Goal: Transaction & Acquisition: Purchase product/service

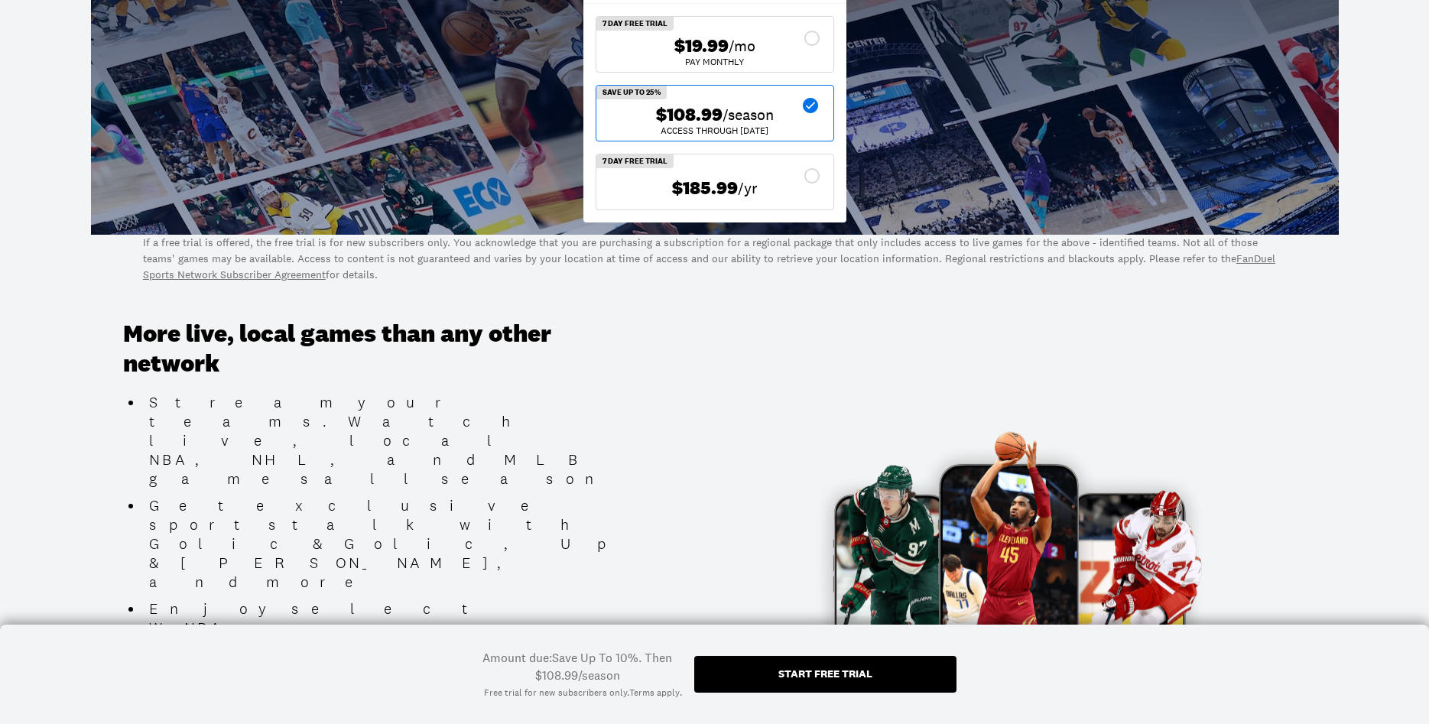
scroll to position [624, 0]
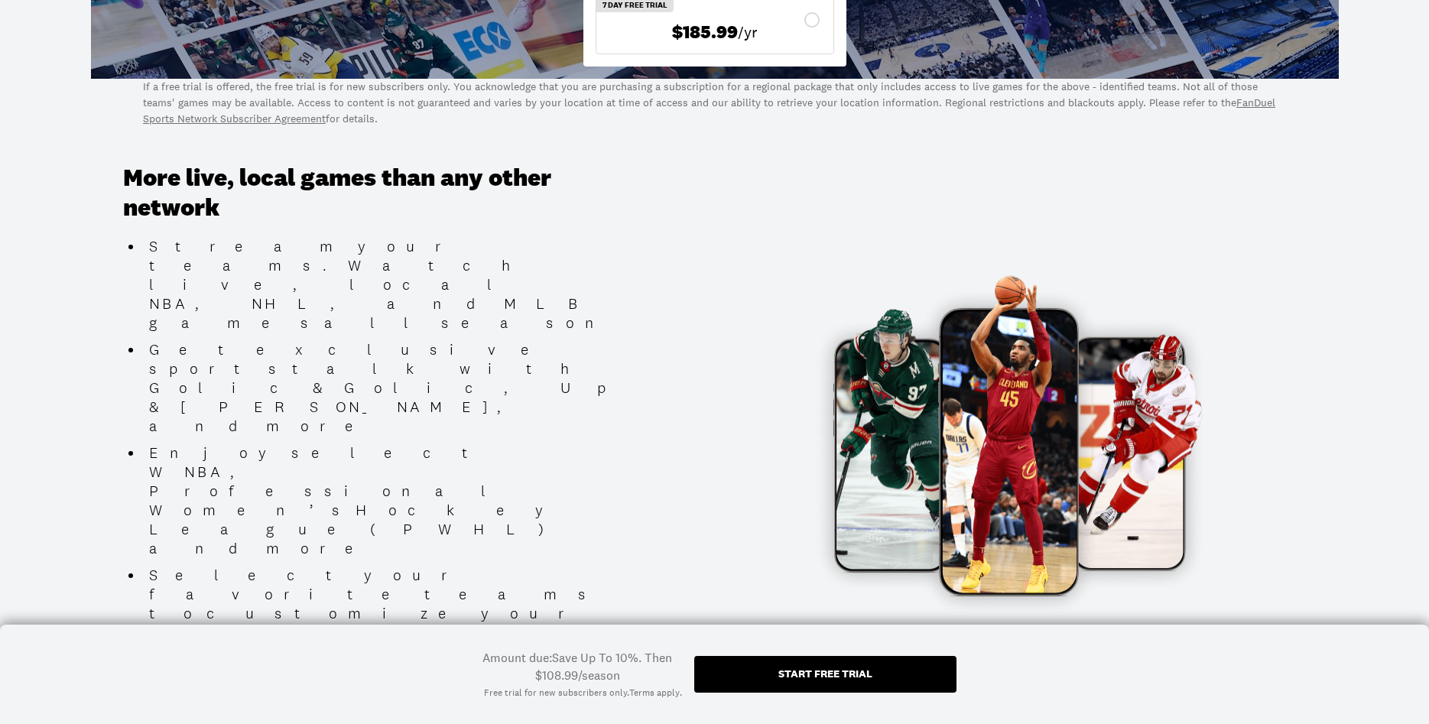
click at [825, 669] on div "Start free trial" at bounding box center [825, 673] width 94 height 11
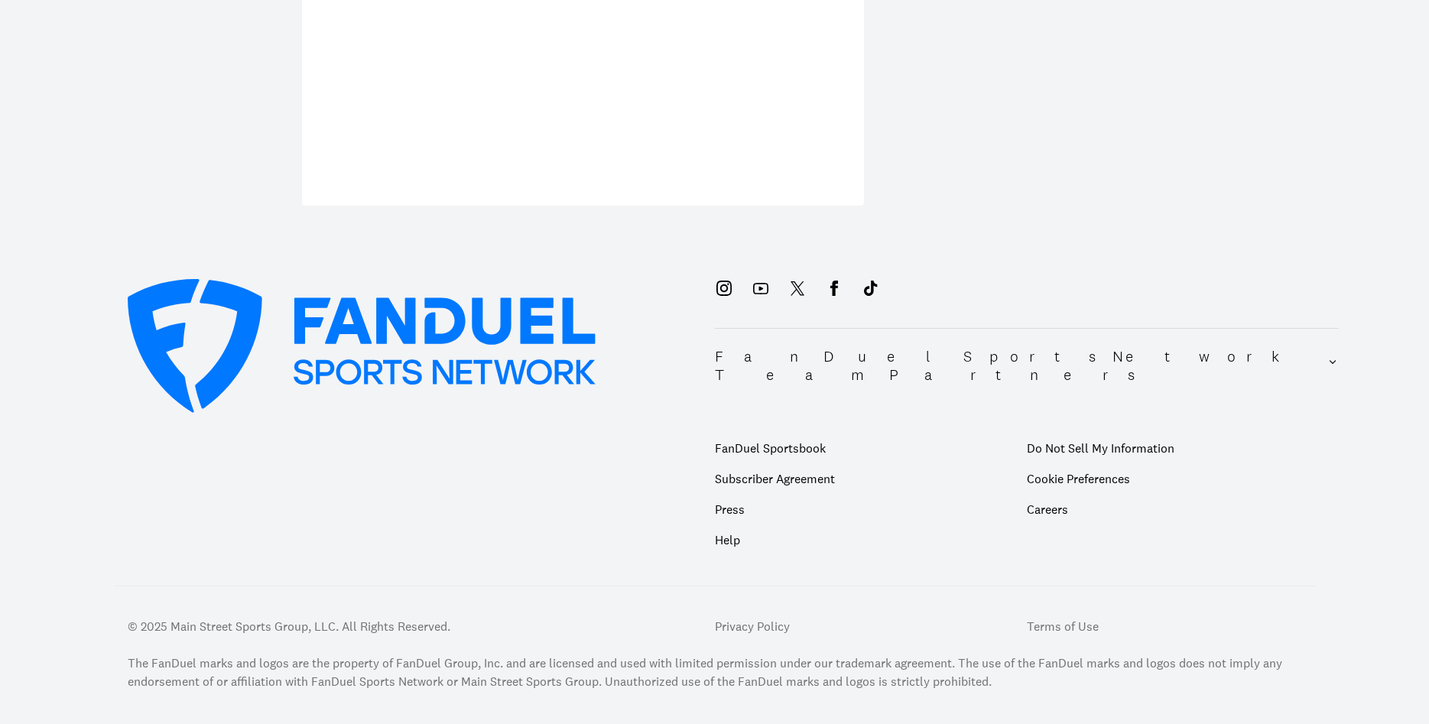
scroll to position [775, 0]
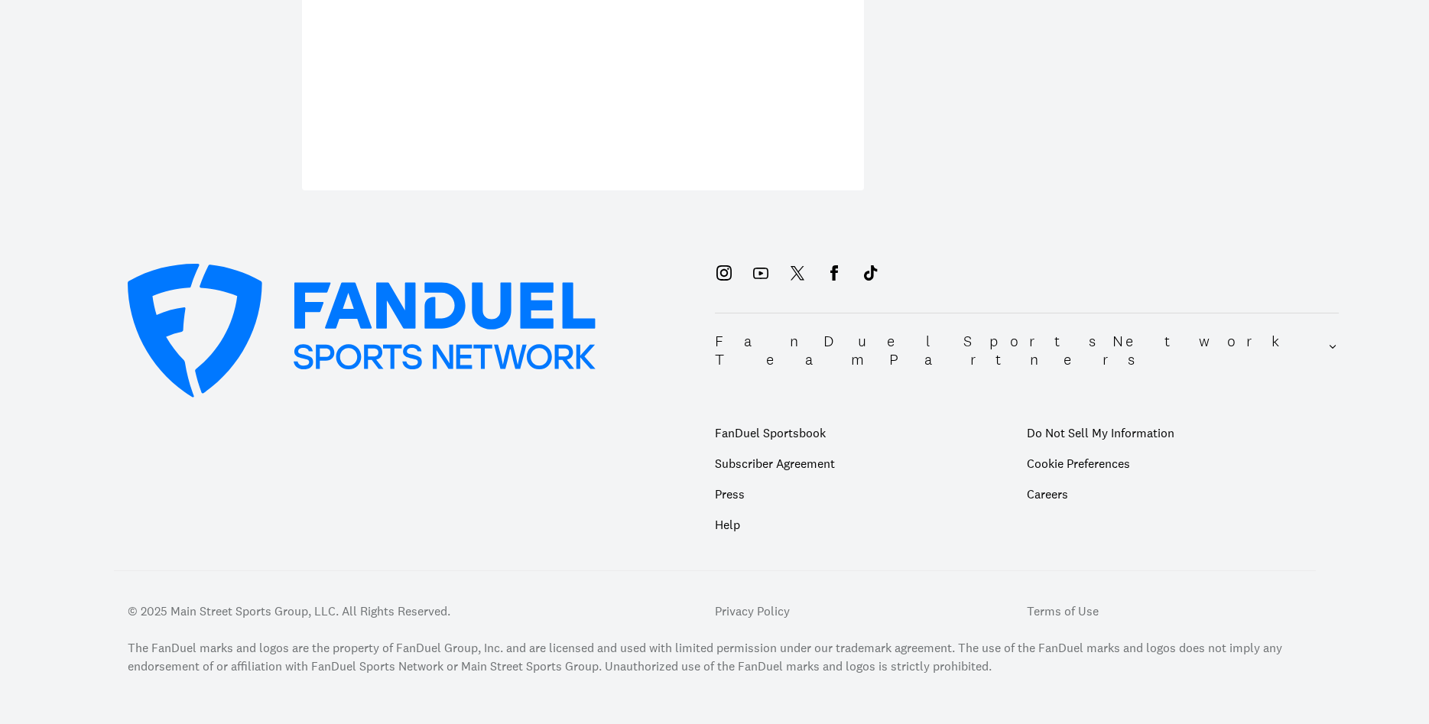
click at [729, 509] on p "Help" at bounding box center [871, 524] width 312 height 31
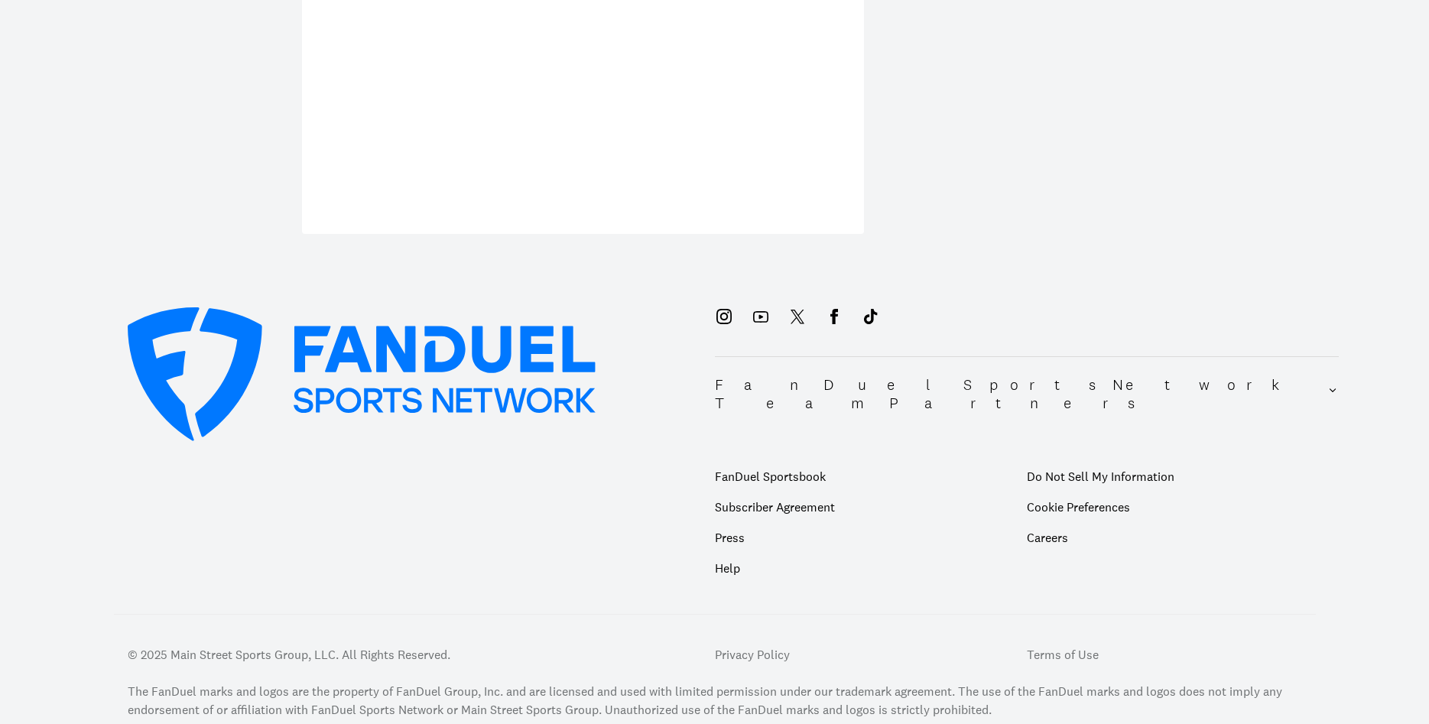
scroll to position [697, 0]
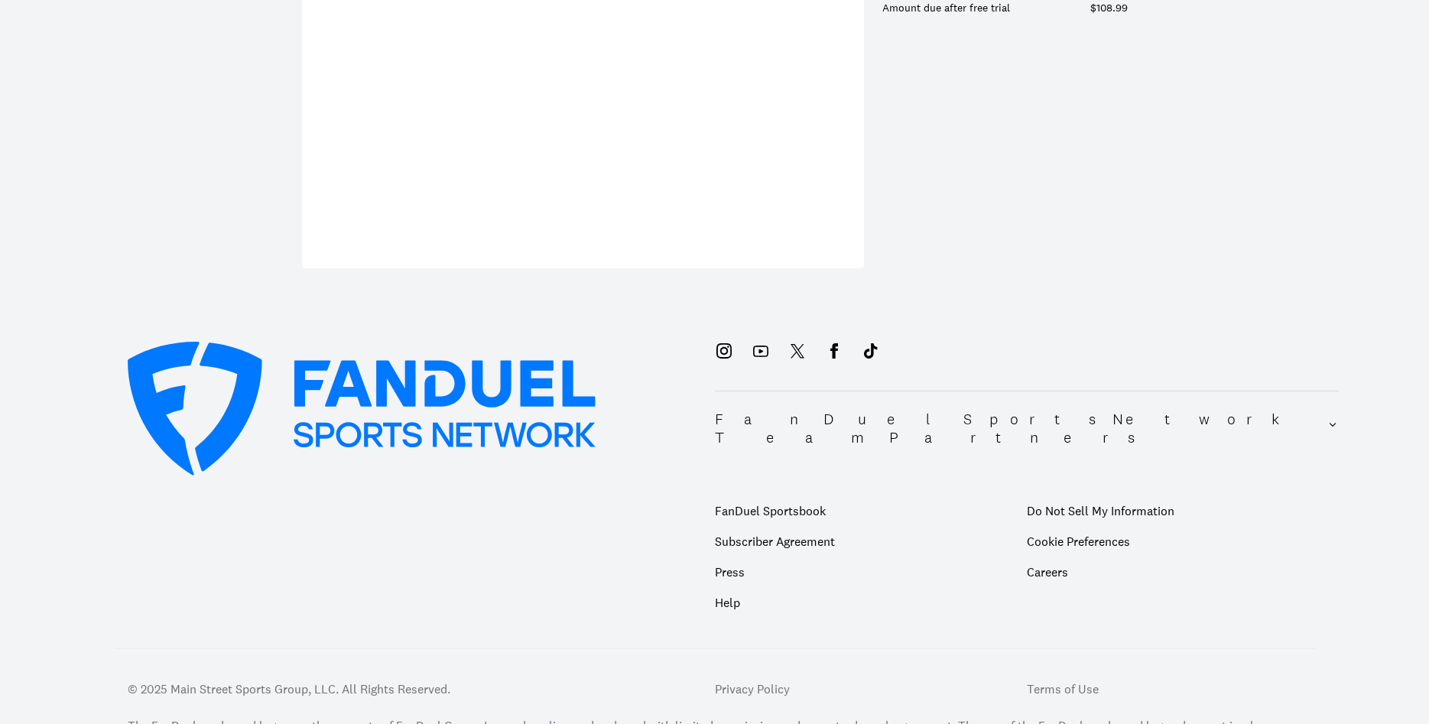
click at [725, 587] on p "Help" at bounding box center [871, 602] width 312 height 31
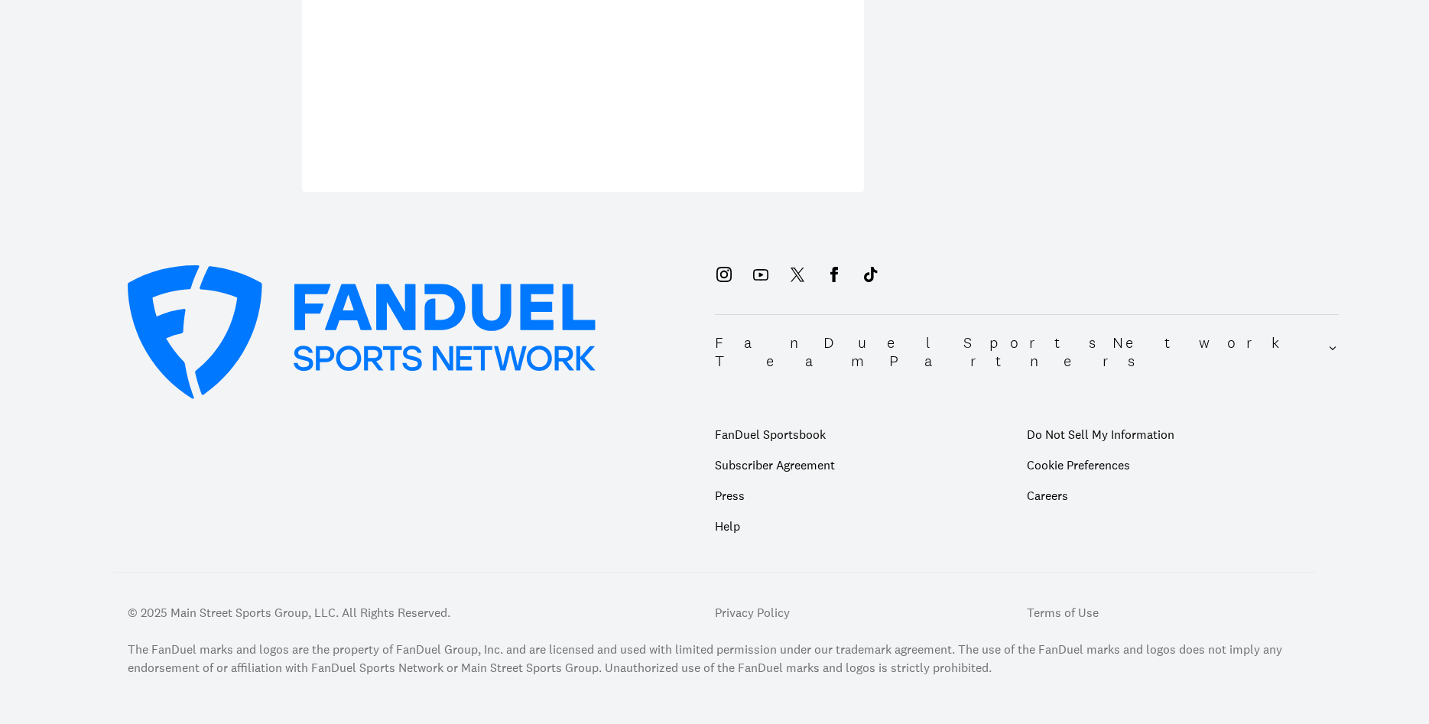
scroll to position [775, 0]
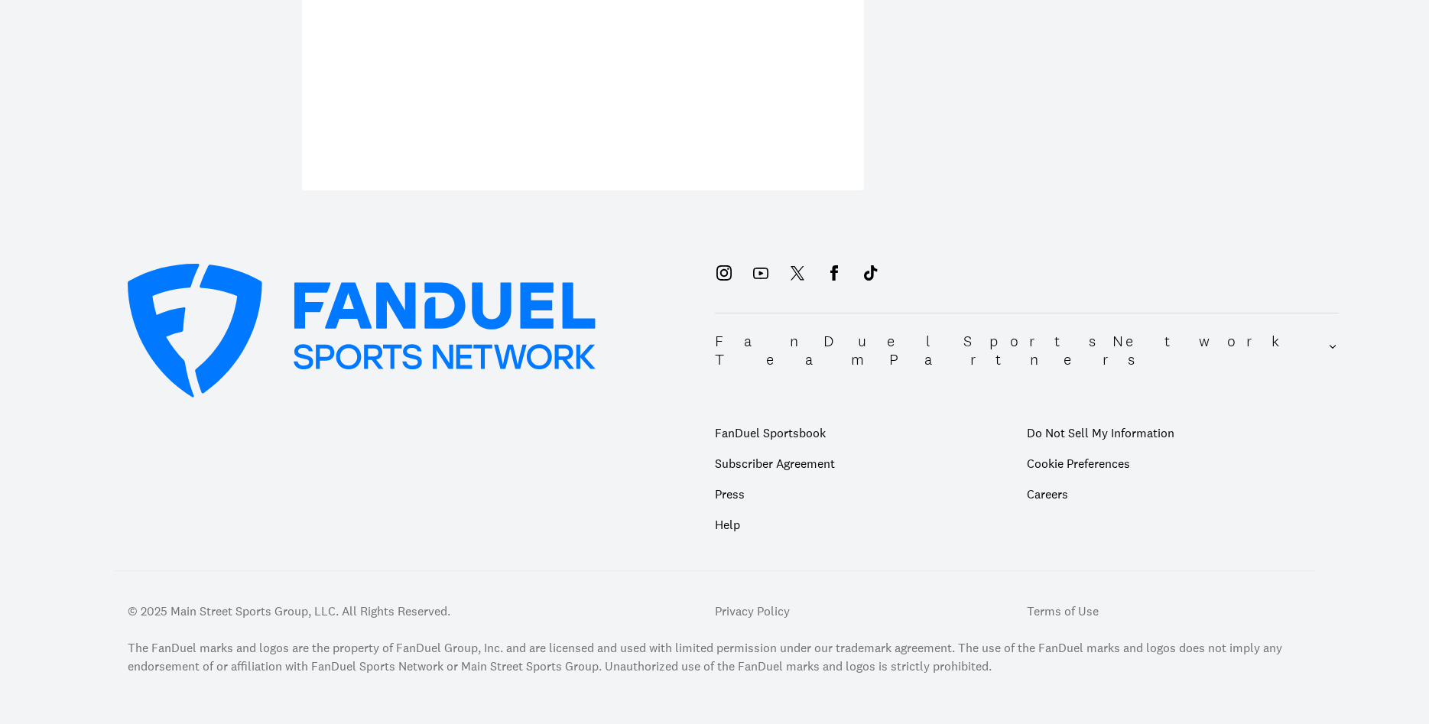
click at [1330, 341] on icon at bounding box center [1333, 350] width 11 height 18
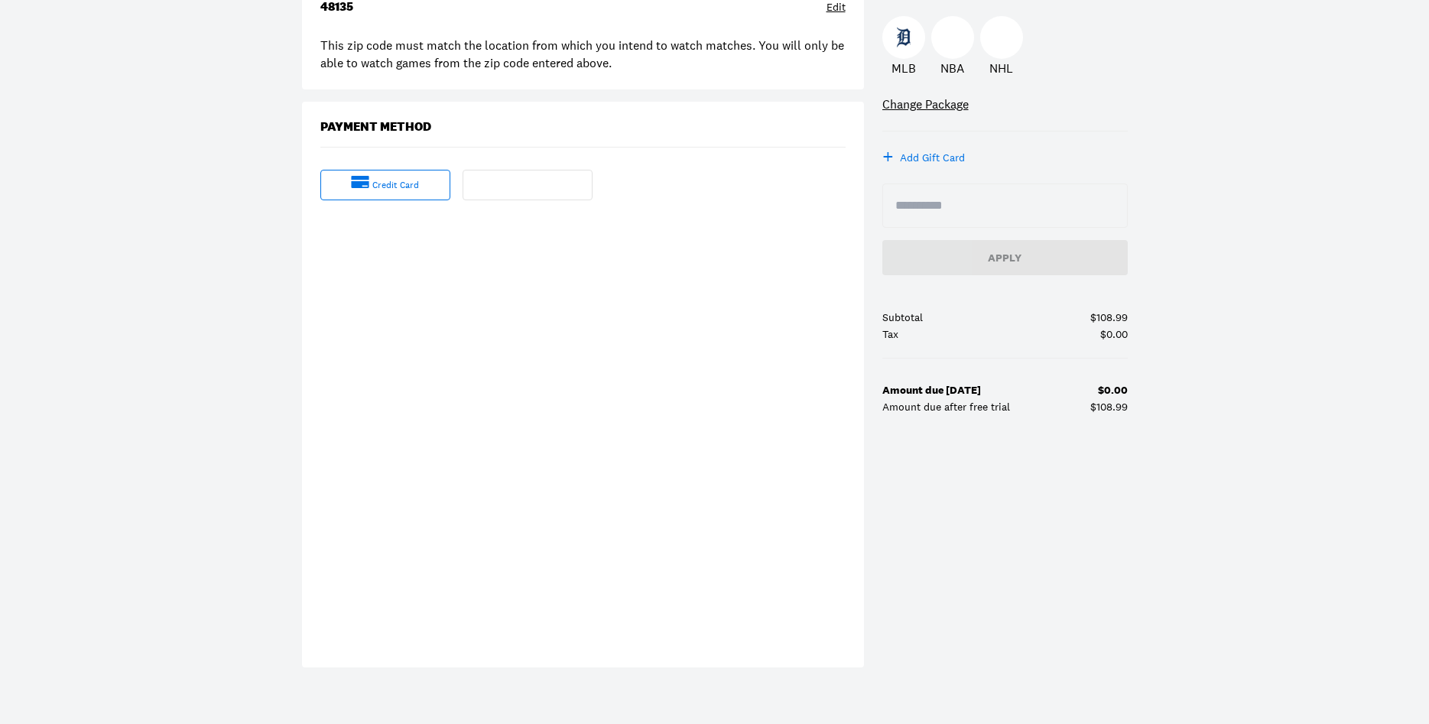
scroll to position [0, 0]
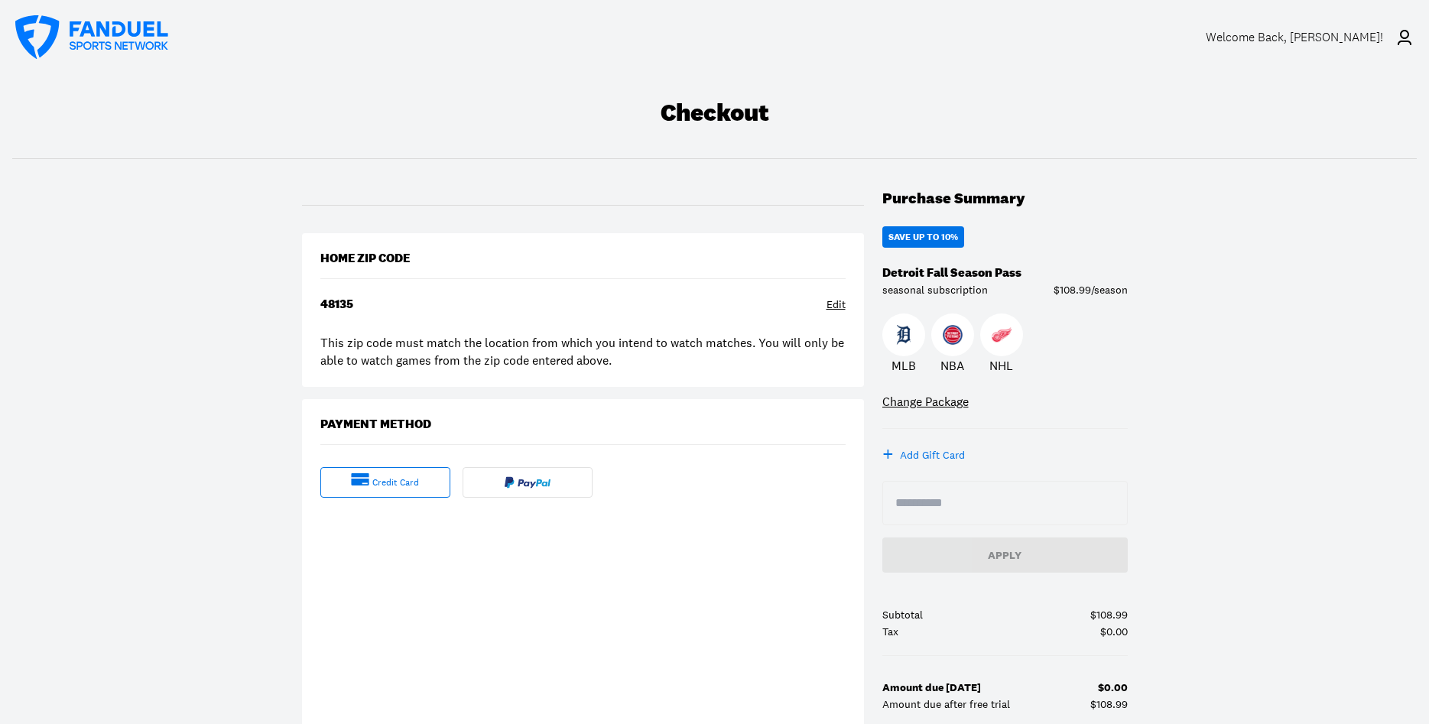
click at [1336, 35] on div "Welcome Back , [PERSON_NAME]!" at bounding box center [1294, 37] width 177 height 15
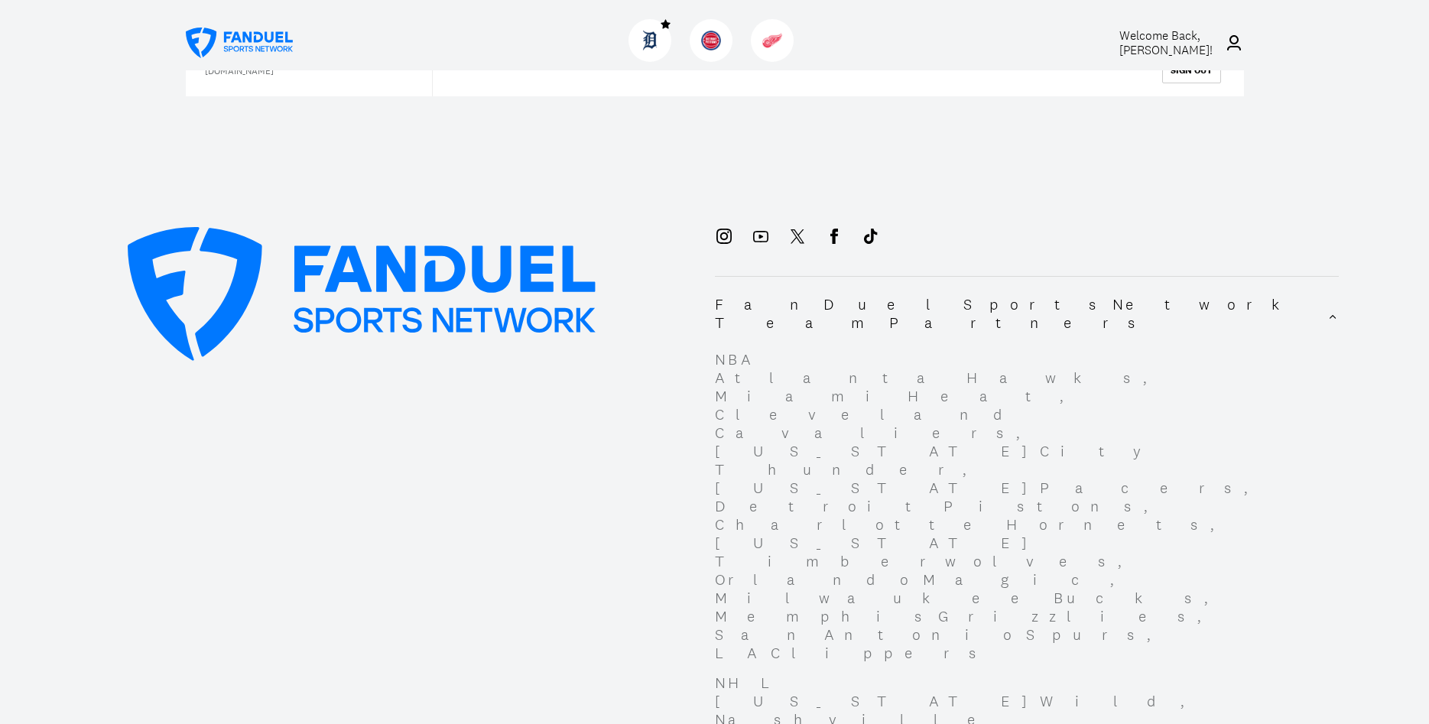
scroll to position [780, 0]
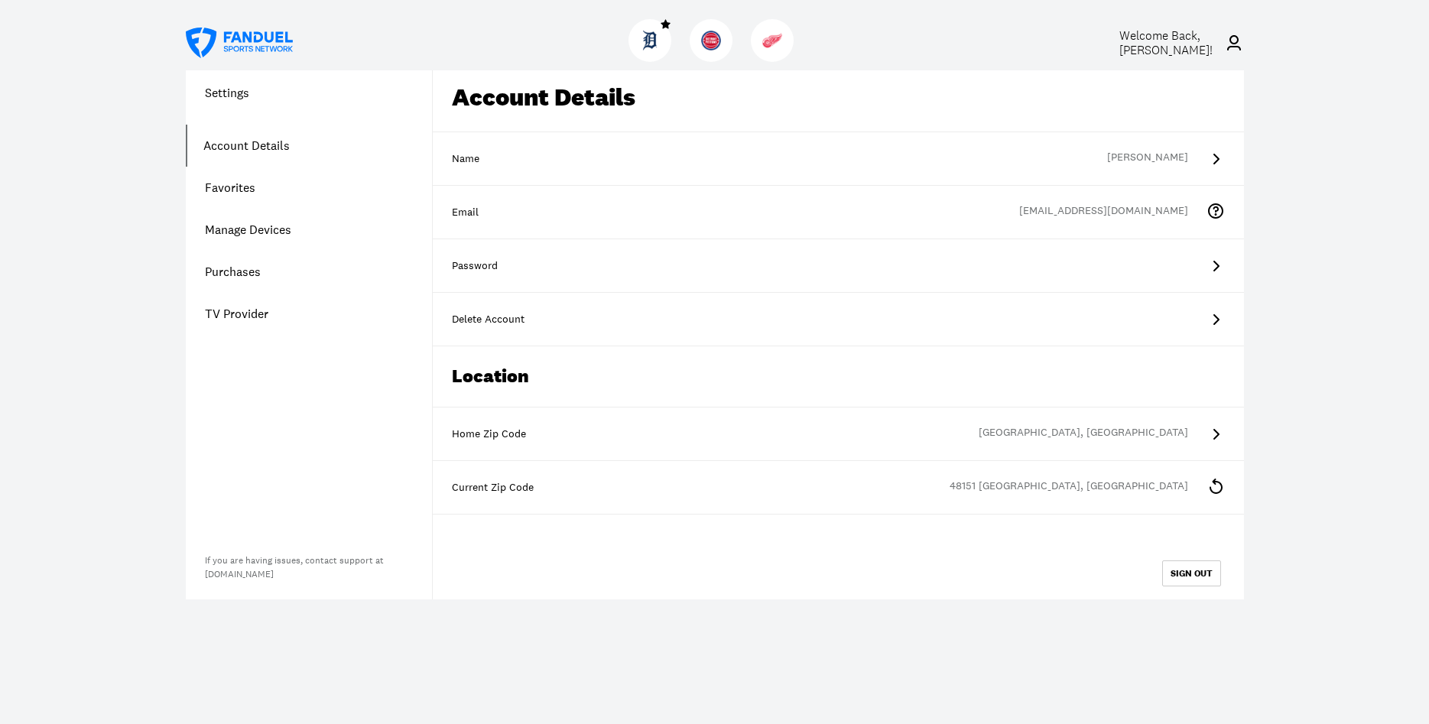
scroll to position [0, 0]
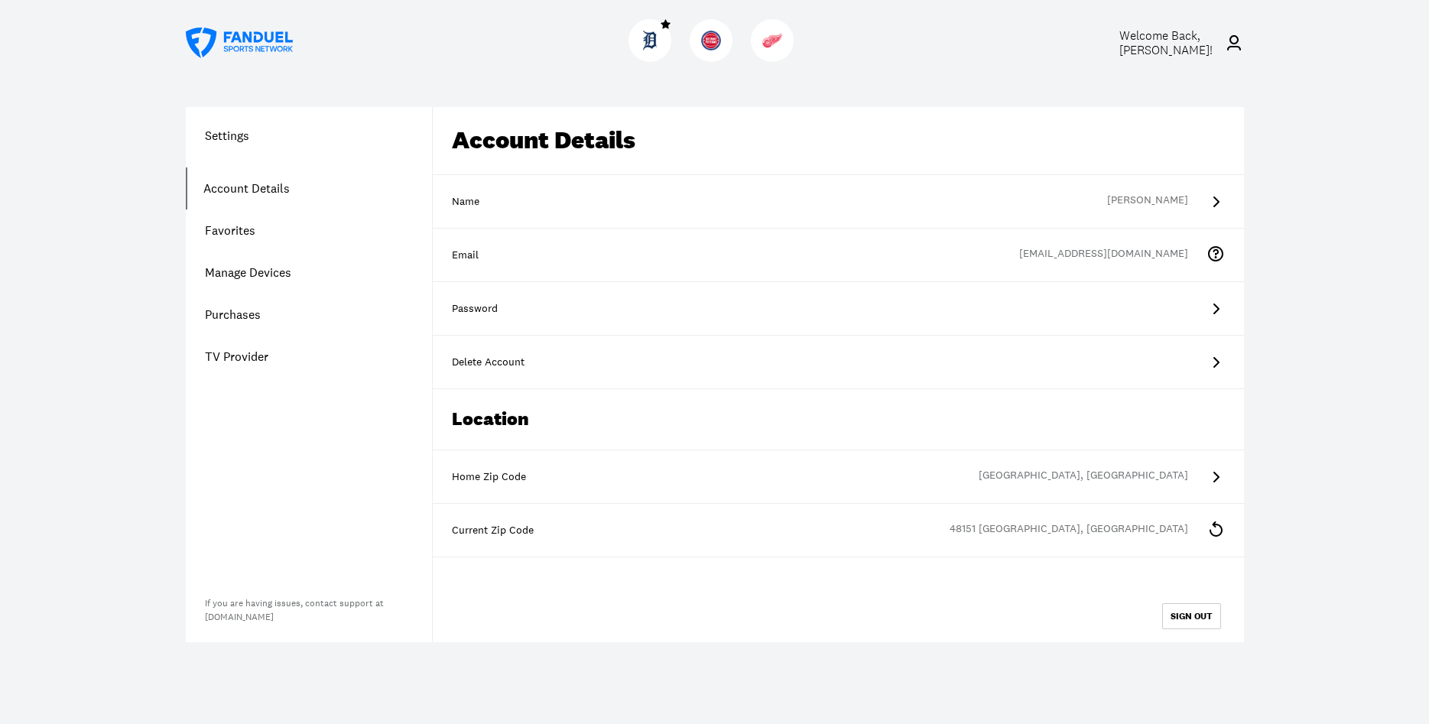
click at [1215, 304] on icon at bounding box center [1217, 309] width 6 height 11
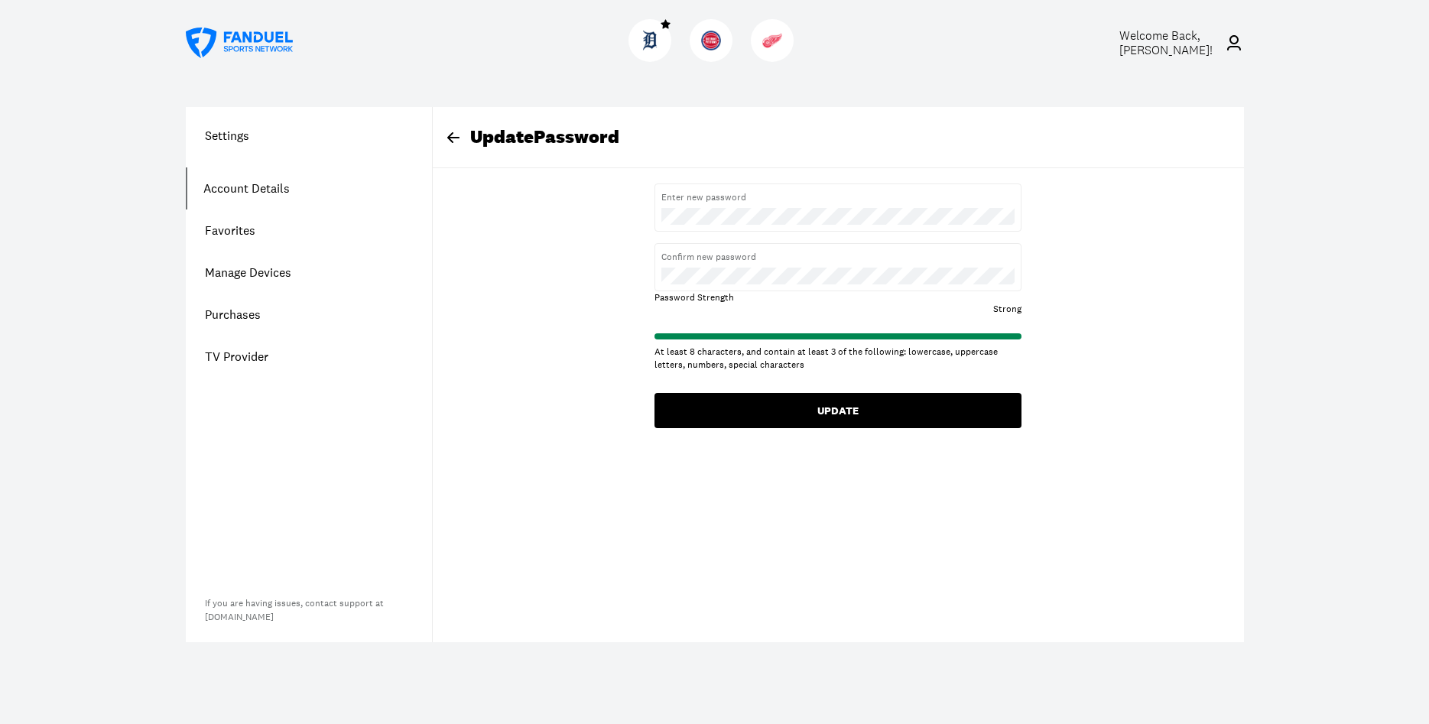
click at [834, 410] on button "UPDATE" at bounding box center [838, 410] width 367 height 35
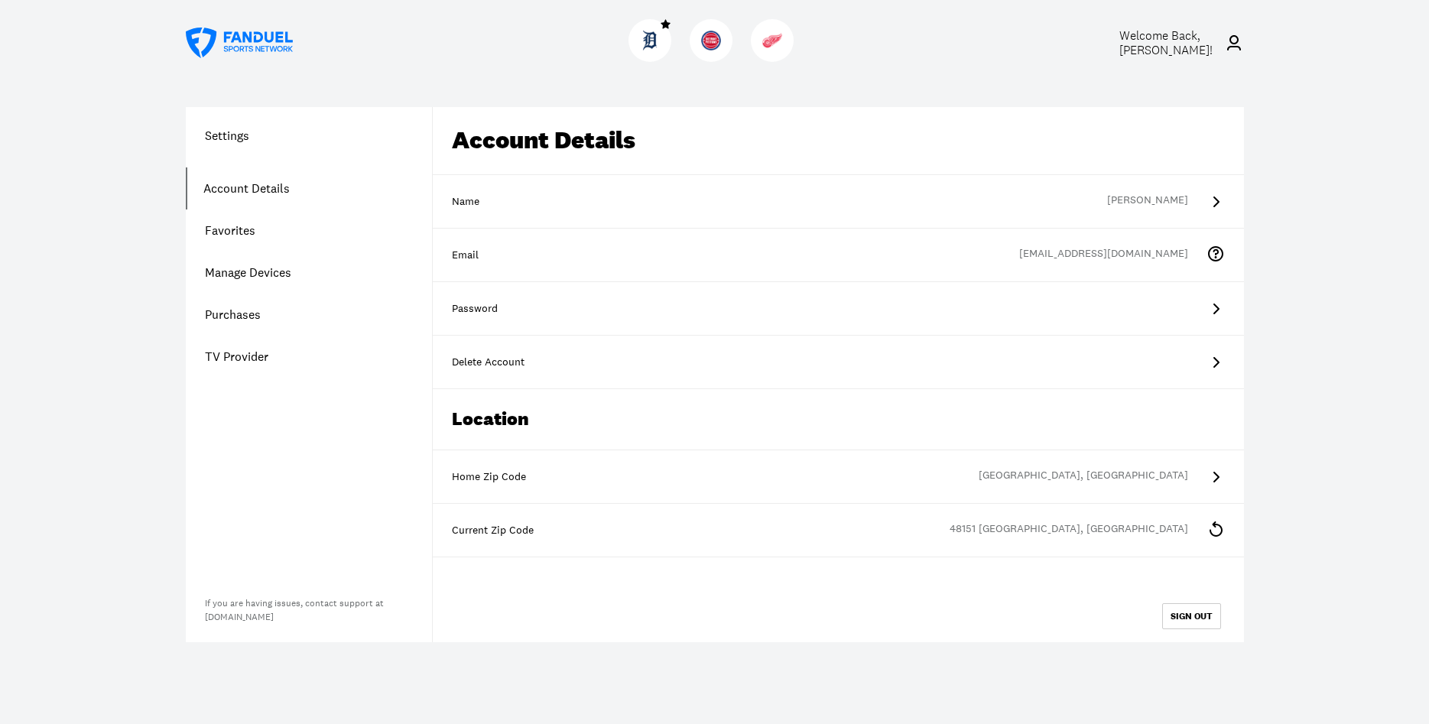
click at [1211, 306] on icon at bounding box center [1216, 309] width 18 height 18
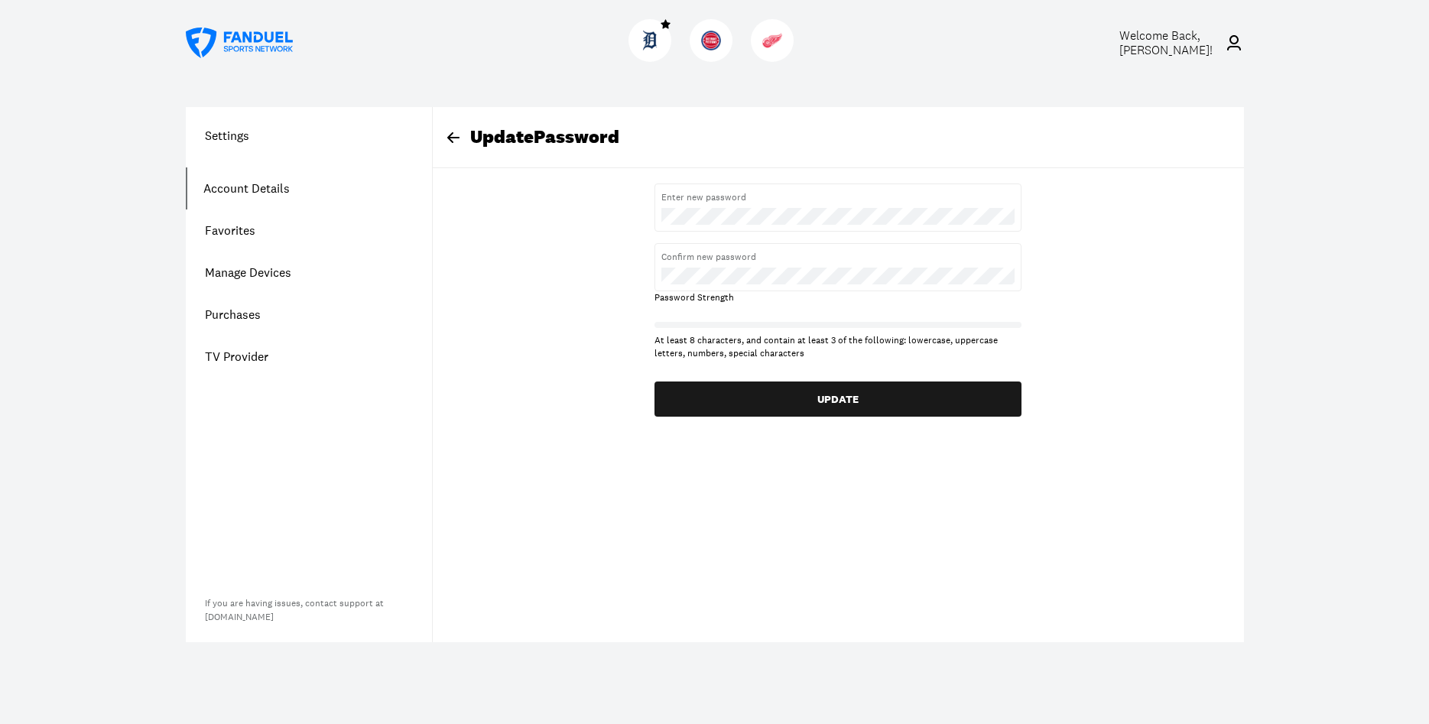
click at [262, 183] on link "Account Details" at bounding box center [309, 188] width 246 height 42
click at [258, 187] on link "Account Details" at bounding box center [309, 188] width 246 height 42
click at [1151, 50] on span "Welcome Back, [PERSON_NAME] !" at bounding box center [1166, 43] width 93 height 31
click at [328, 22] on div at bounding box center [265, 42] width 159 height 55
click at [329, 21] on div at bounding box center [265, 42] width 159 height 55
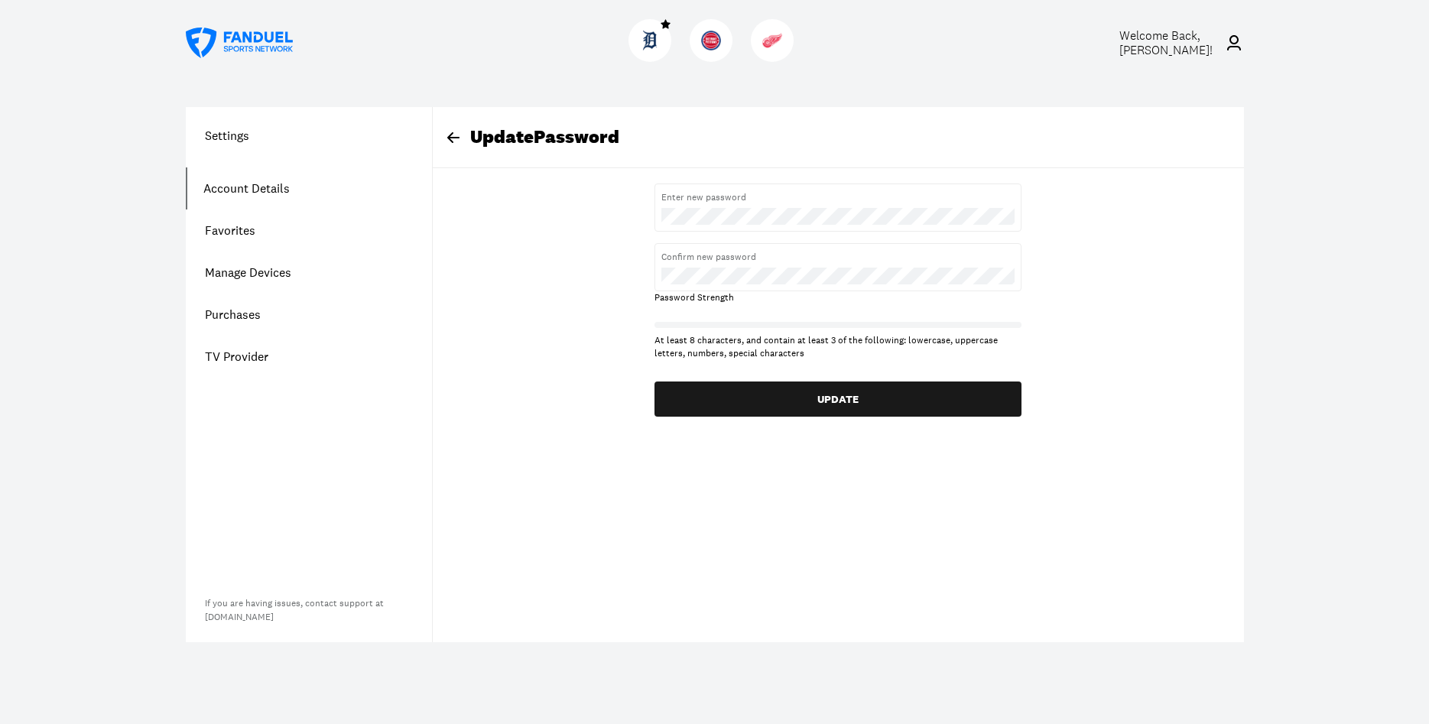
click at [330, 21] on div at bounding box center [265, 42] width 159 height 55
click at [1237, 39] on icon at bounding box center [1234, 43] width 18 height 18
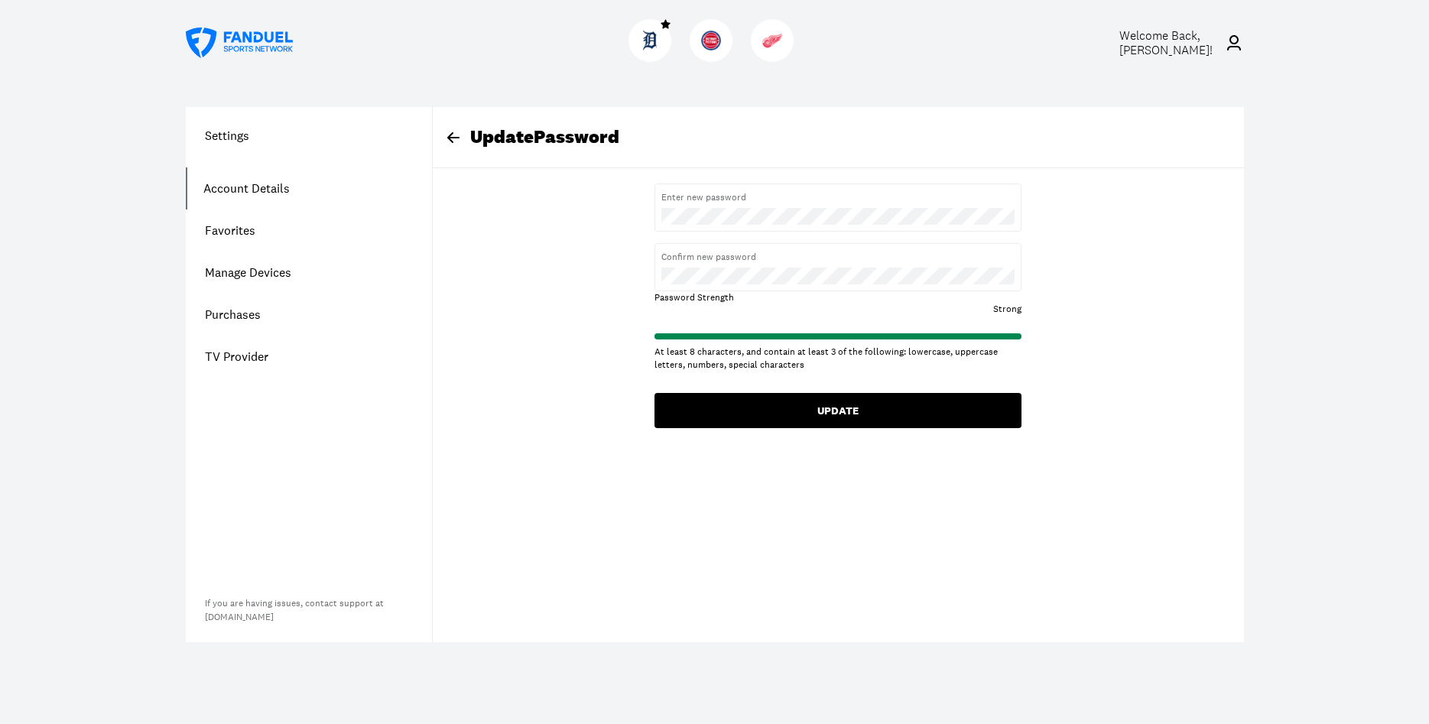
click at [837, 411] on button "UPDATE" at bounding box center [838, 410] width 367 height 35
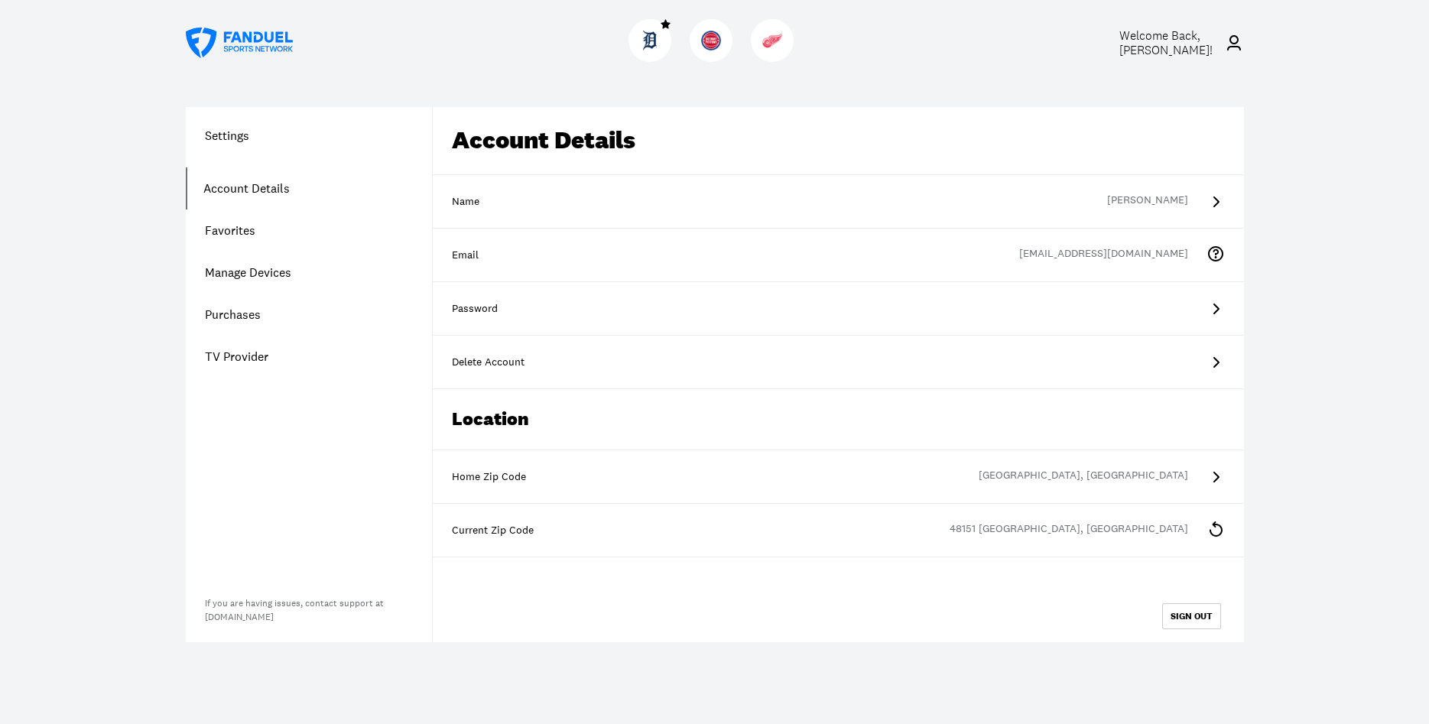
click at [240, 228] on link "Favorites" at bounding box center [309, 231] width 246 height 42
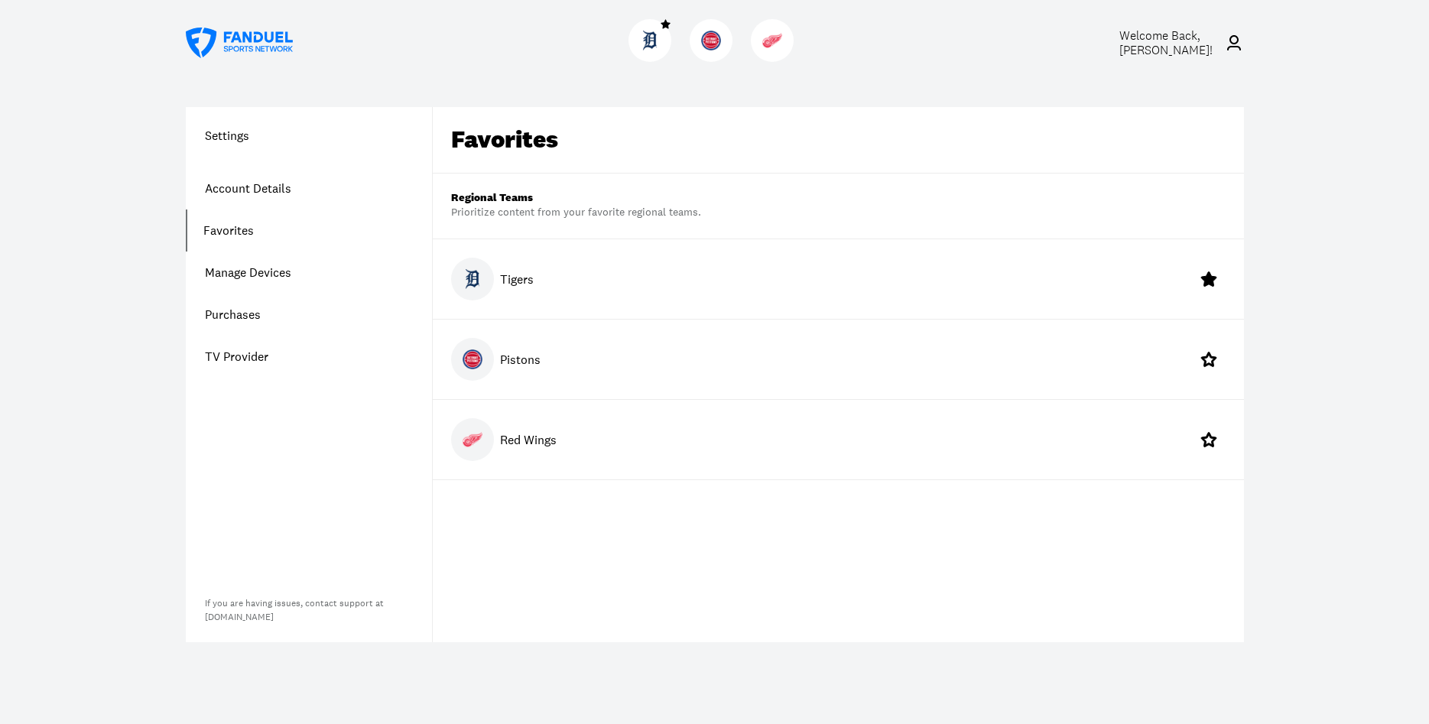
click at [475, 434] on img at bounding box center [473, 440] width 20 height 20
click at [252, 270] on link "Manage Devices" at bounding box center [309, 273] width 246 height 42
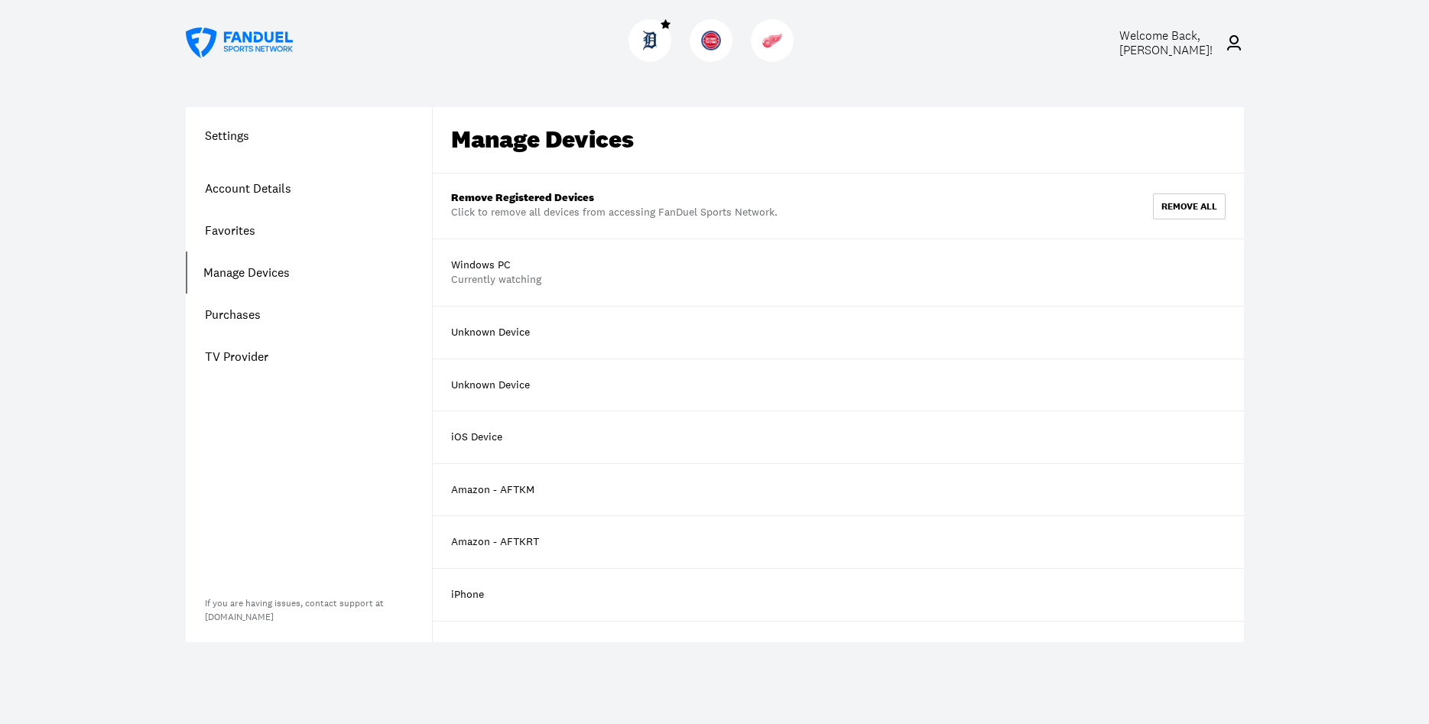
click at [249, 312] on link "Purchases" at bounding box center [309, 315] width 246 height 42
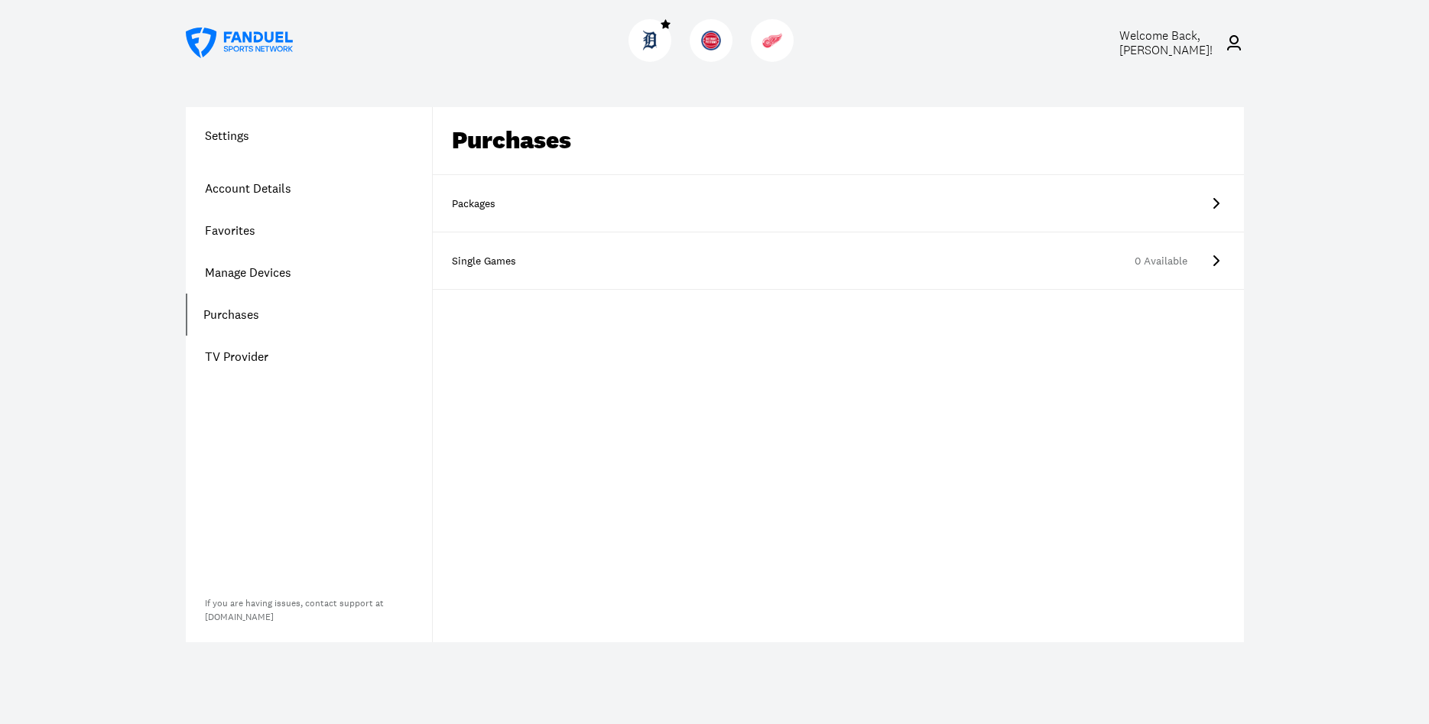
click at [762, 193] on link "Packages" at bounding box center [838, 203] width 811 height 57
click at [1219, 199] on icon at bounding box center [1216, 203] width 18 height 18
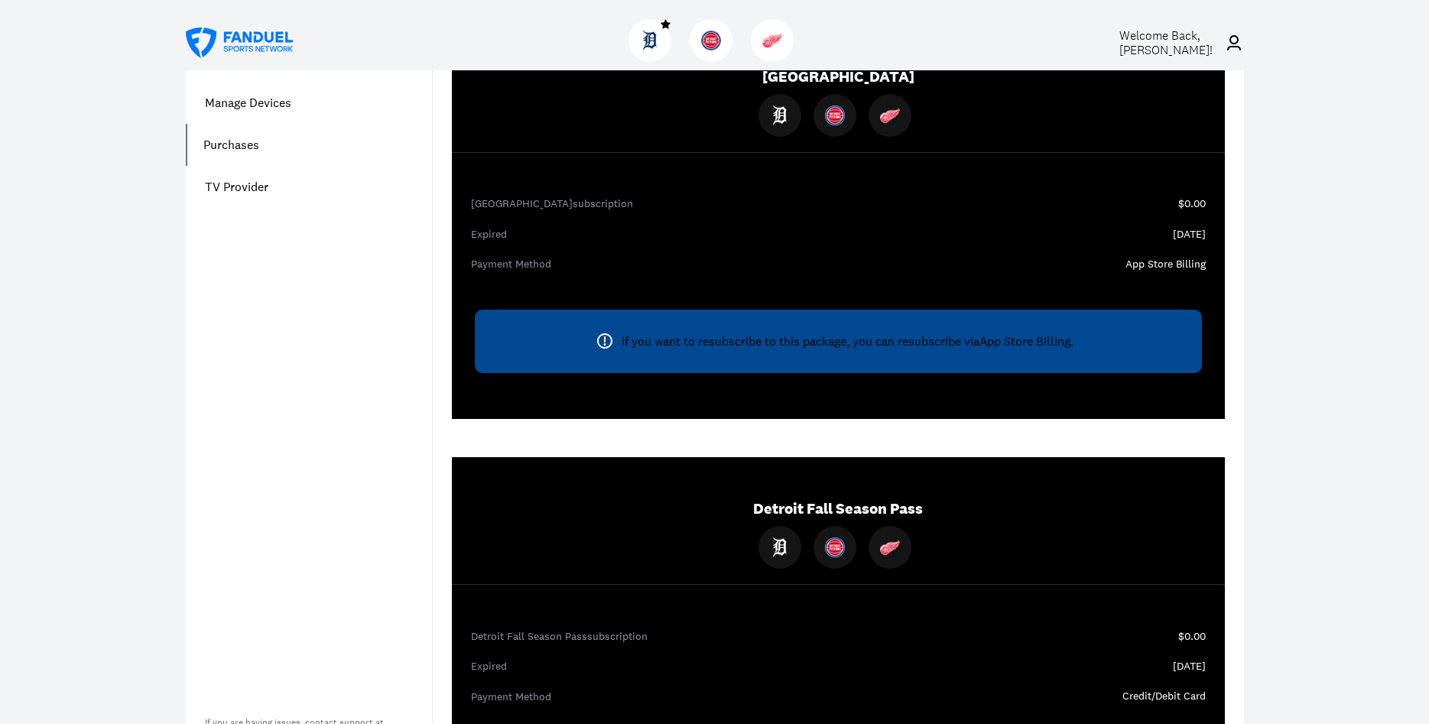
scroll to position [234, 0]
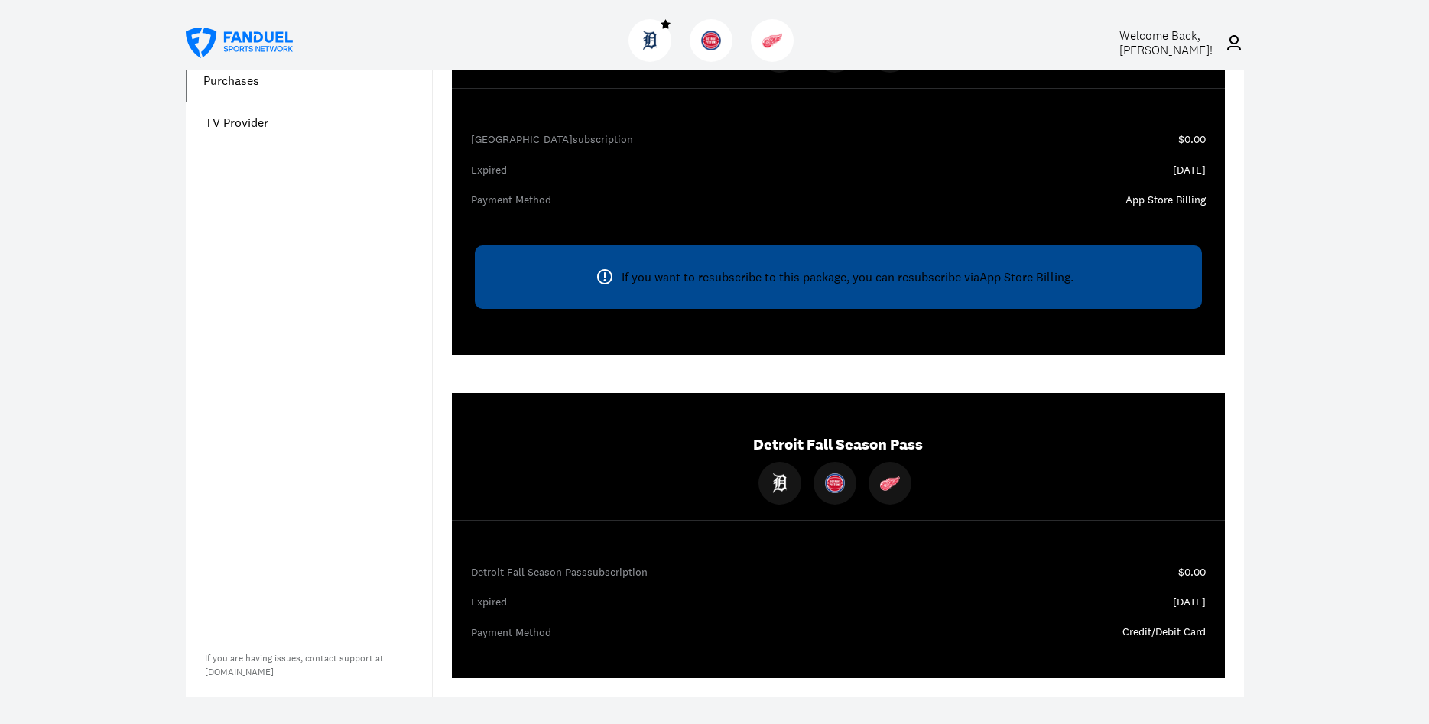
click at [858, 591] on div "Detroit Fall Season Pass Detroit Fall Season Pass subscription $0.00 Expired [D…" at bounding box center [838, 535] width 773 height 285
drag, startPoint x: 850, startPoint y: 549, endPoint x: 850, endPoint y: 535, distance: 13.8
click at [850, 535] on div "Detroit Fall Season Pass Detroit Fall Season Pass subscription $0.00 Expired [D…" at bounding box center [838, 535] width 773 height 285
drag, startPoint x: 827, startPoint y: 437, endPoint x: 810, endPoint y: 439, distance: 16.9
click at [821, 439] on div "Detroit Fall Season Pass" at bounding box center [838, 469] width 773 height 103
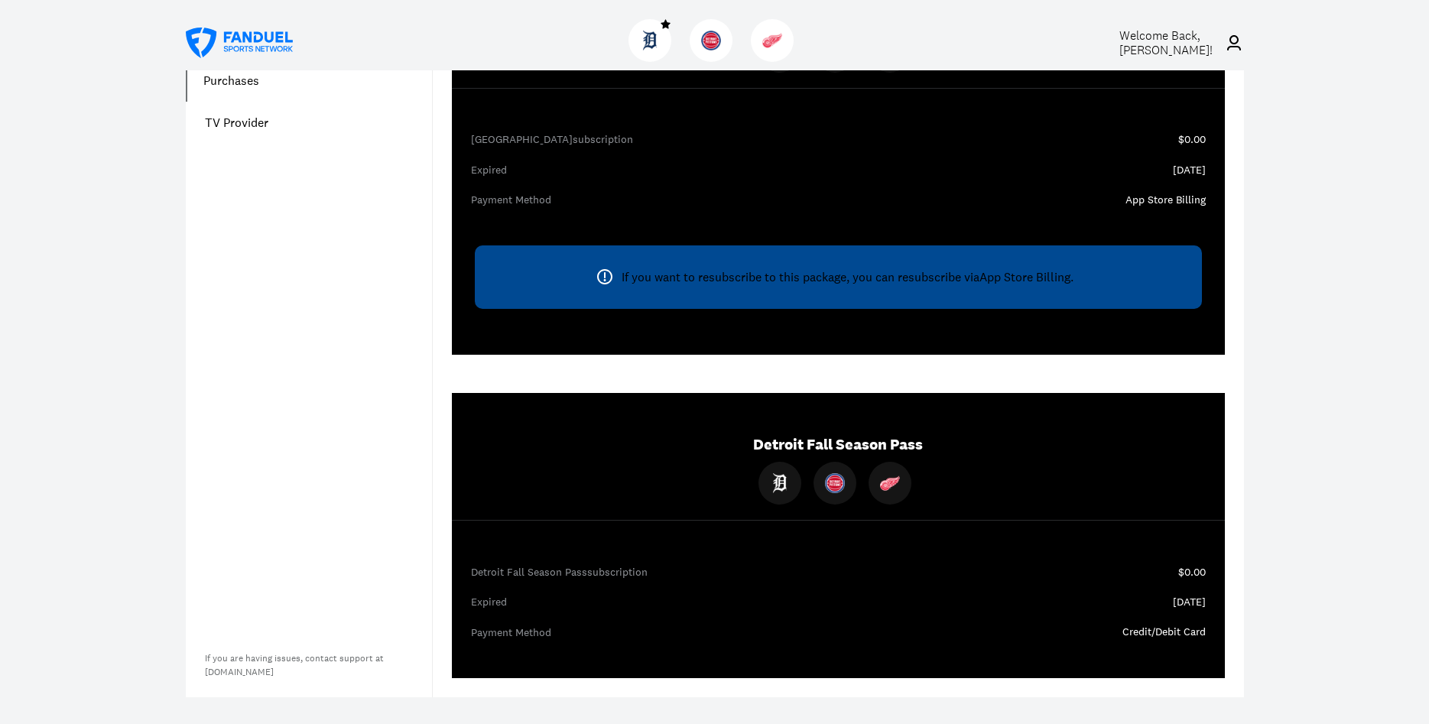
drag, startPoint x: 1056, startPoint y: 461, endPoint x: 1064, endPoint y: 476, distance: 16.4
click at [1063, 473] on div "Detroit Fall Season Pass" at bounding box center [838, 469] width 773 height 103
drag, startPoint x: 1100, startPoint y: 583, endPoint x: 1110, endPoint y: 596, distance: 17.4
click at [1110, 596] on div "Detroit Fall Season Pass Detroit Fall Season Pass subscription $0.00 Expired [D…" at bounding box center [838, 535] width 773 height 285
drag, startPoint x: 978, startPoint y: 638, endPoint x: 868, endPoint y: 605, distance: 114.9
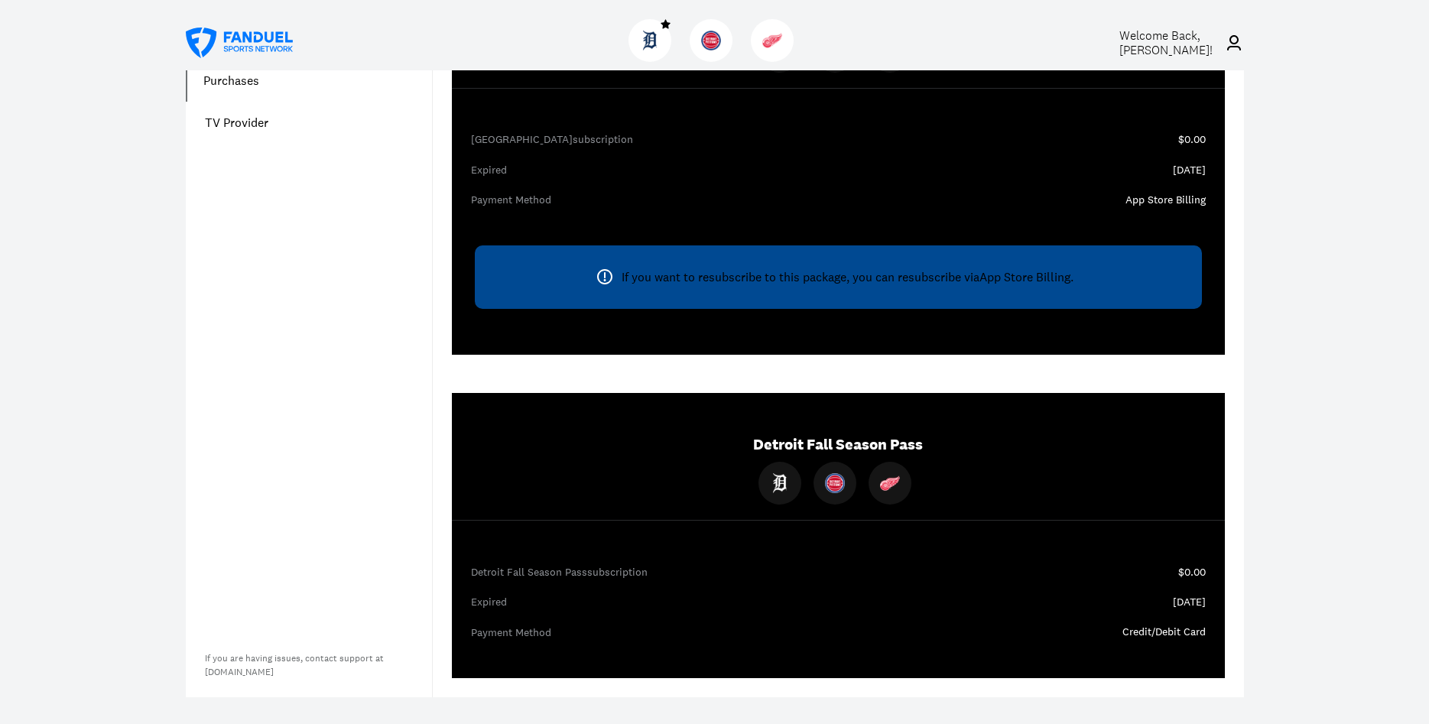
click at [975, 638] on div "Payment Method" at bounding box center [838, 633] width 735 height 15
drag, startPoint x: 758, startPoint y: 611, endPoint x: 592, endPoint y: 580, distance: 168.9
click at [708, 612] on div "Expired [DATE]" at bounding box center [838, 610] width 773 height 30
drag, startPoint x: 500, startPoint y: 489, endPoint x: 427, endPoint y: 376, distance: 133.8
click at [494, 481] on div "Detroit Fall Season Pass" at bounding box center [838, 469] width 773 height 103
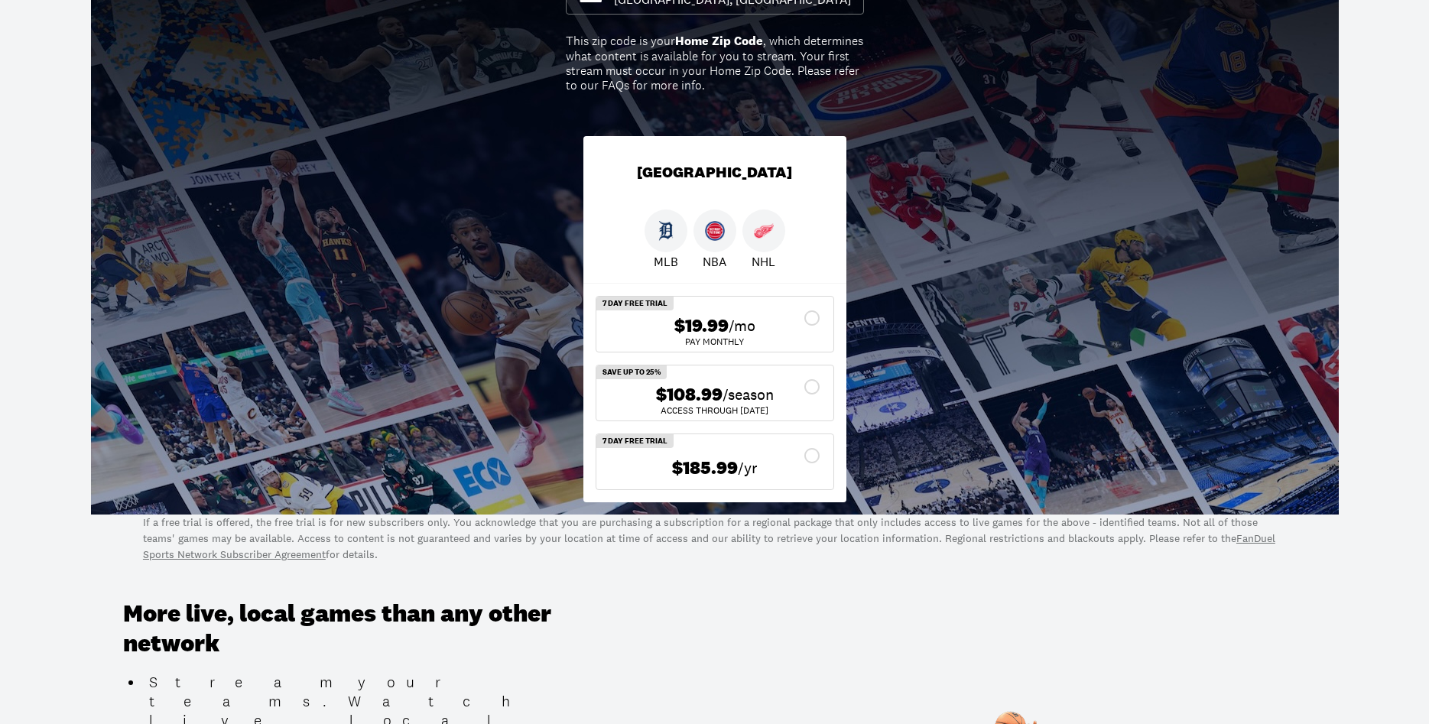
scroll to position [234, 0]
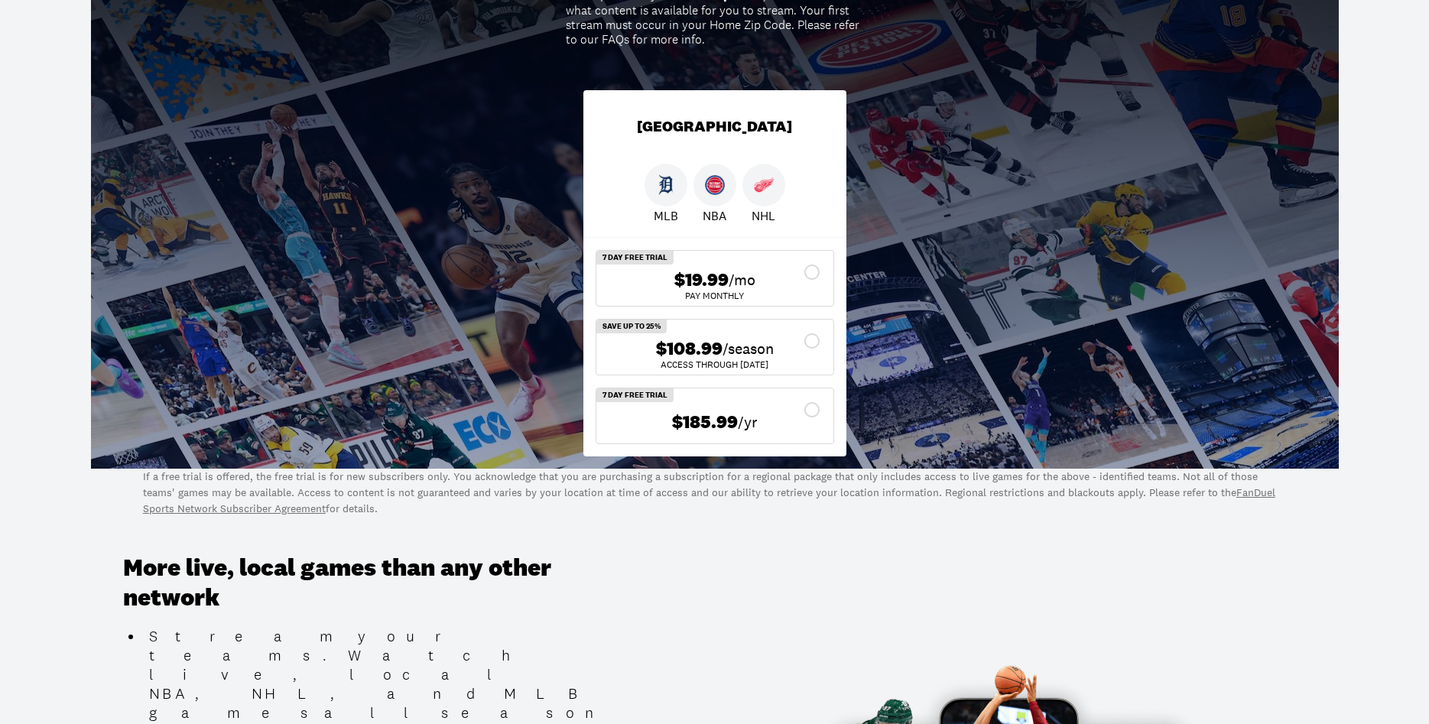
click at [810, 341] on div "$108.99 /season" at bounding box center [715, 349] width 213 height 22
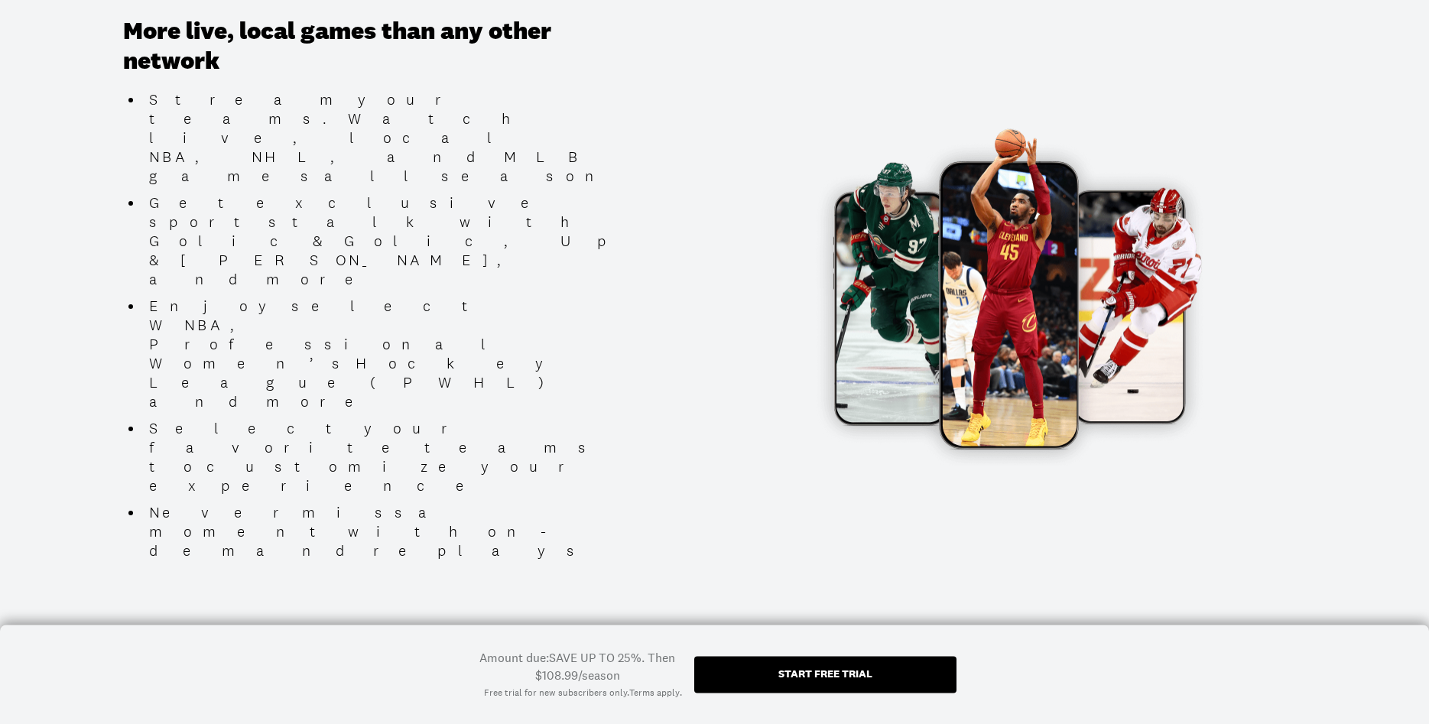
scroll to position [780, 0]
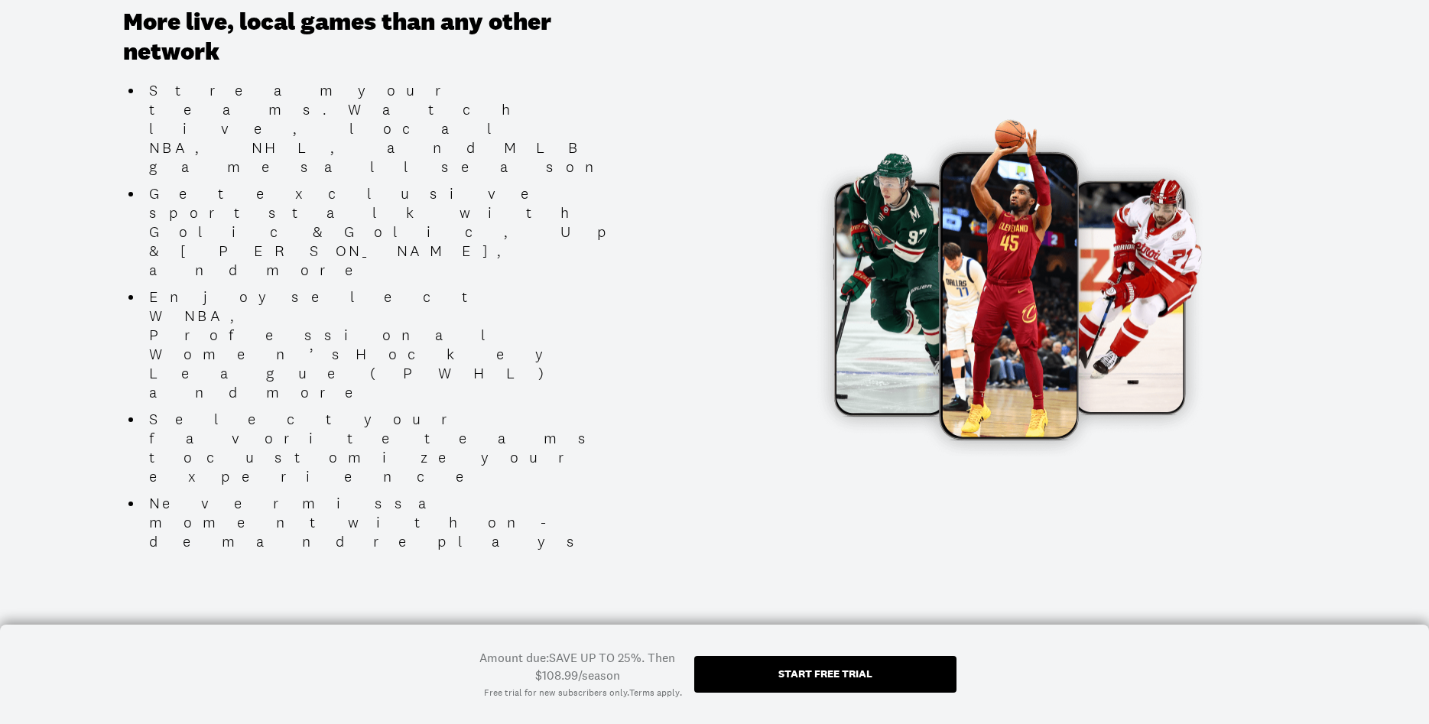
click at [805, 672] on div "Start free trial" at bounding box center [825, 673] width 94 height 11
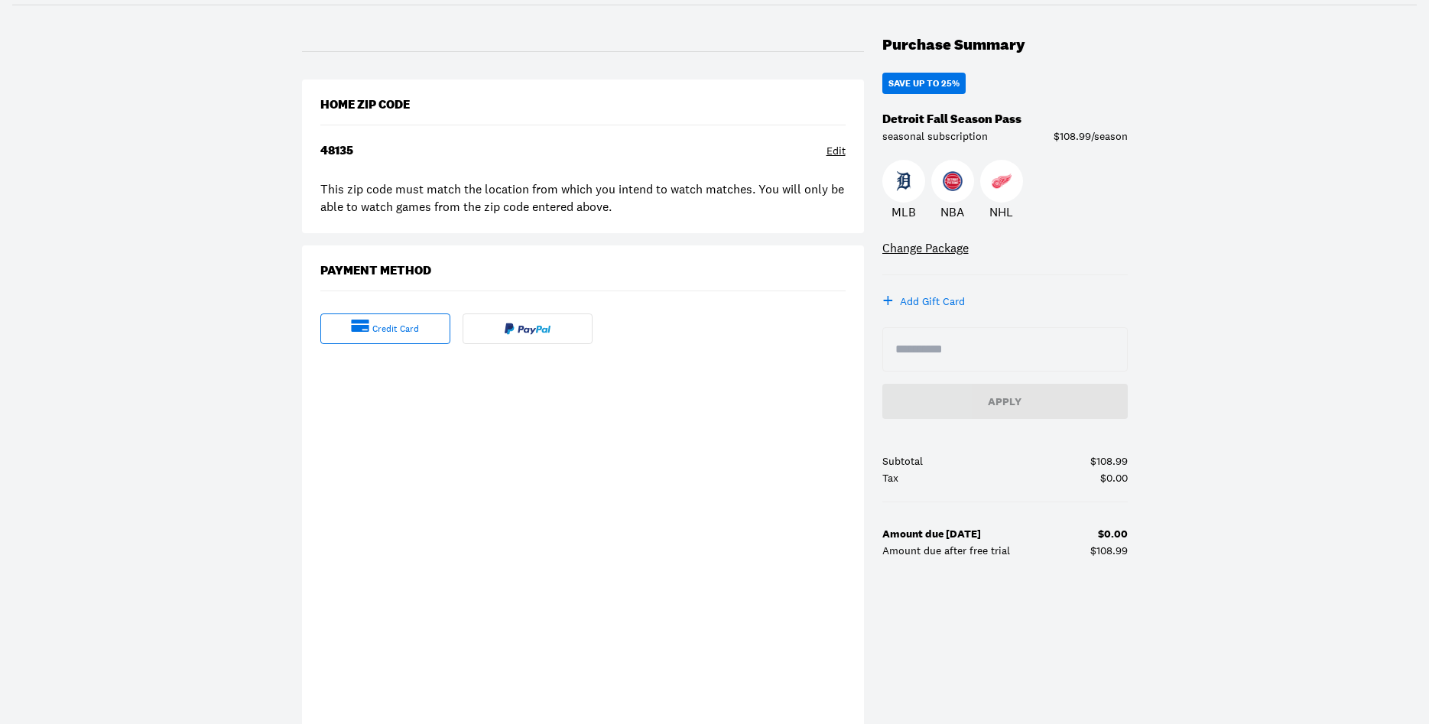
scroll to position [234, 0]
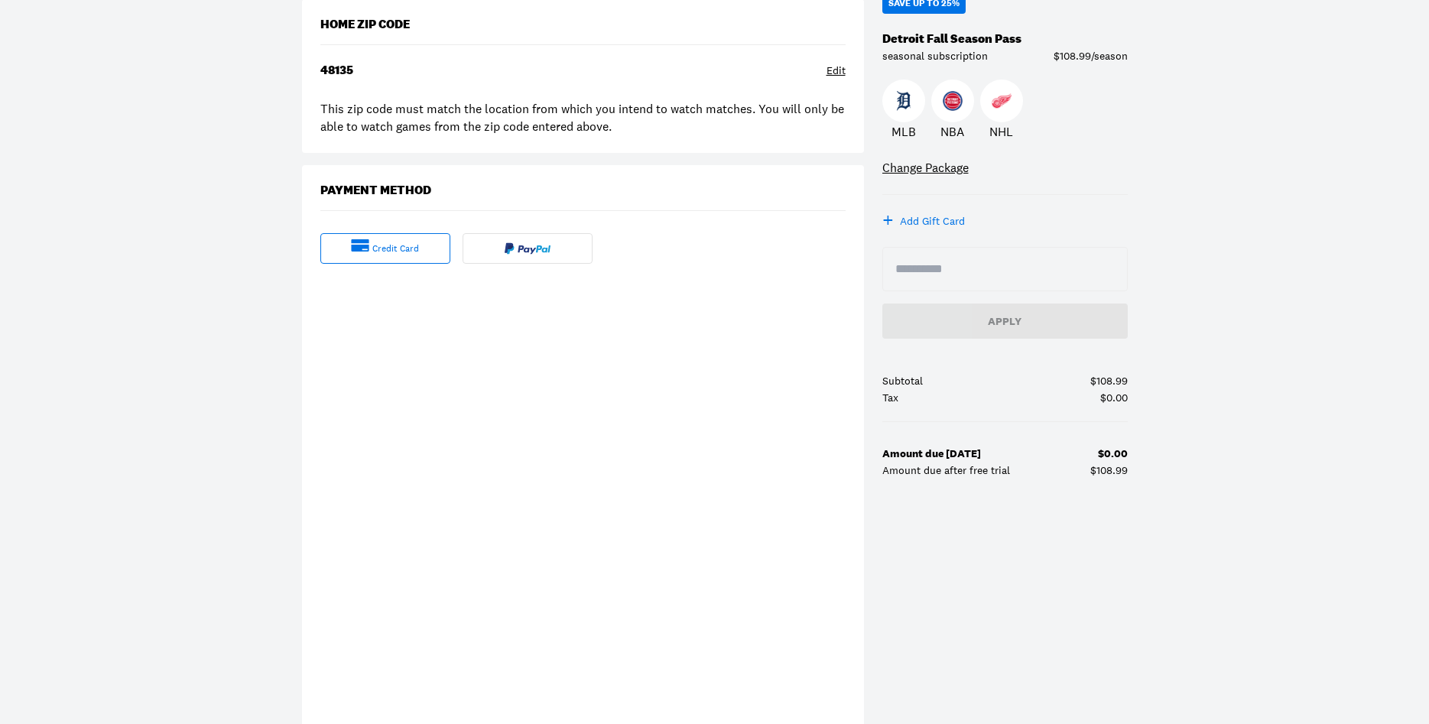
click at [399, 243] on div "credit card" at bounding box center [395, 248] width 47 height 13
click at [417, 249] on div "credit card" at bounding box center [395, 248] width 47 height 13
click at [421, 244] on div "credit card" at bounding box center [385, 248] width 130 height 31
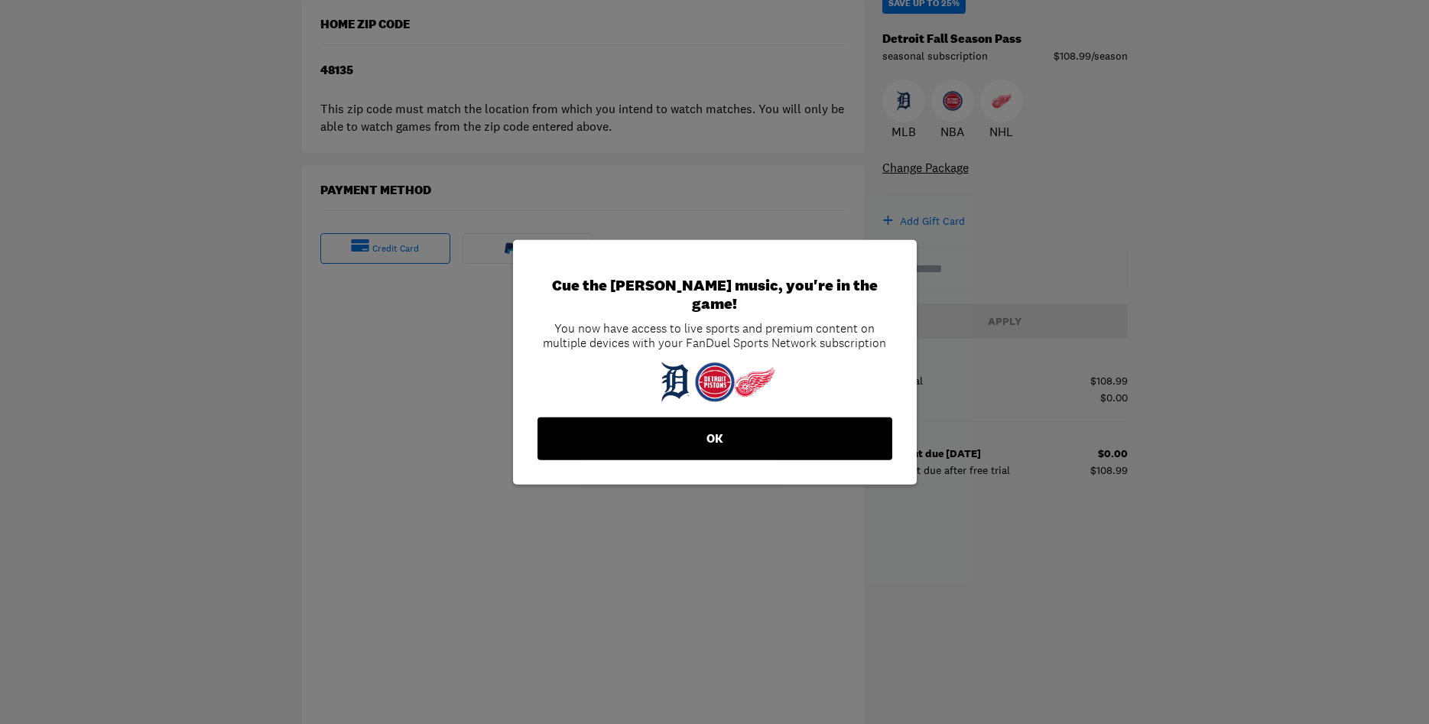
click at [694, 431] on button "OK" at bounding box center [715, 439] width 355 height 43
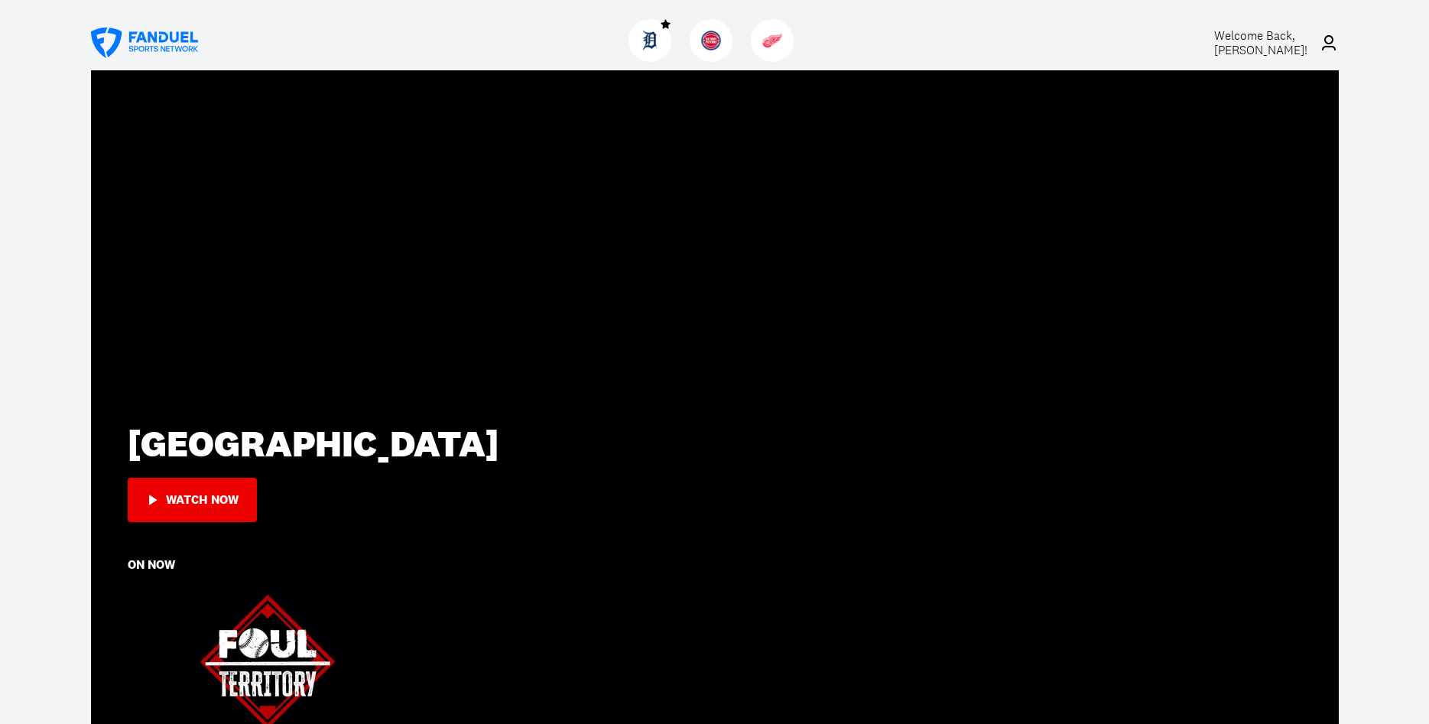
click at [1246, 44] on span "Welcome Back, [PERSON_NAME] !" at bounding box center [1260, 43] width 93 height 31
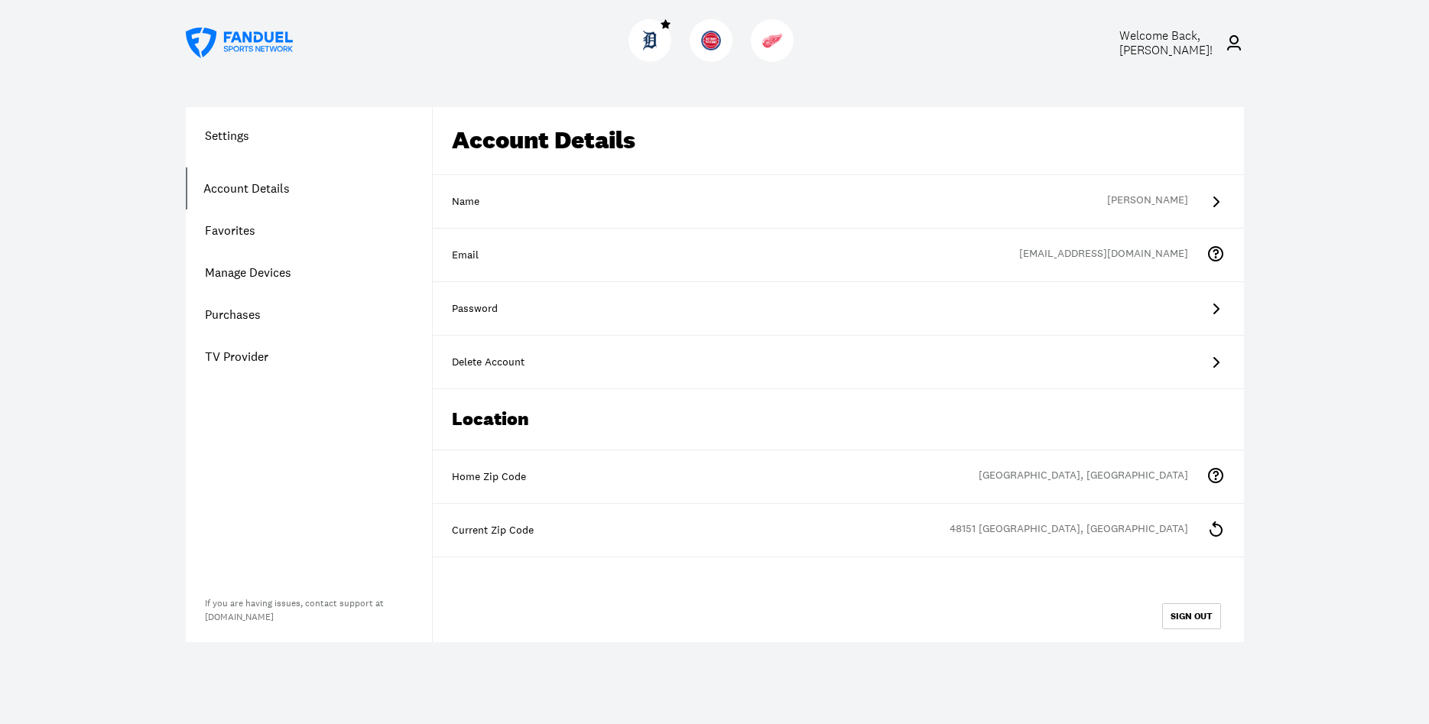
click at [1220, 304] on icon at bounding box center [1216, 309] width 18 height 18
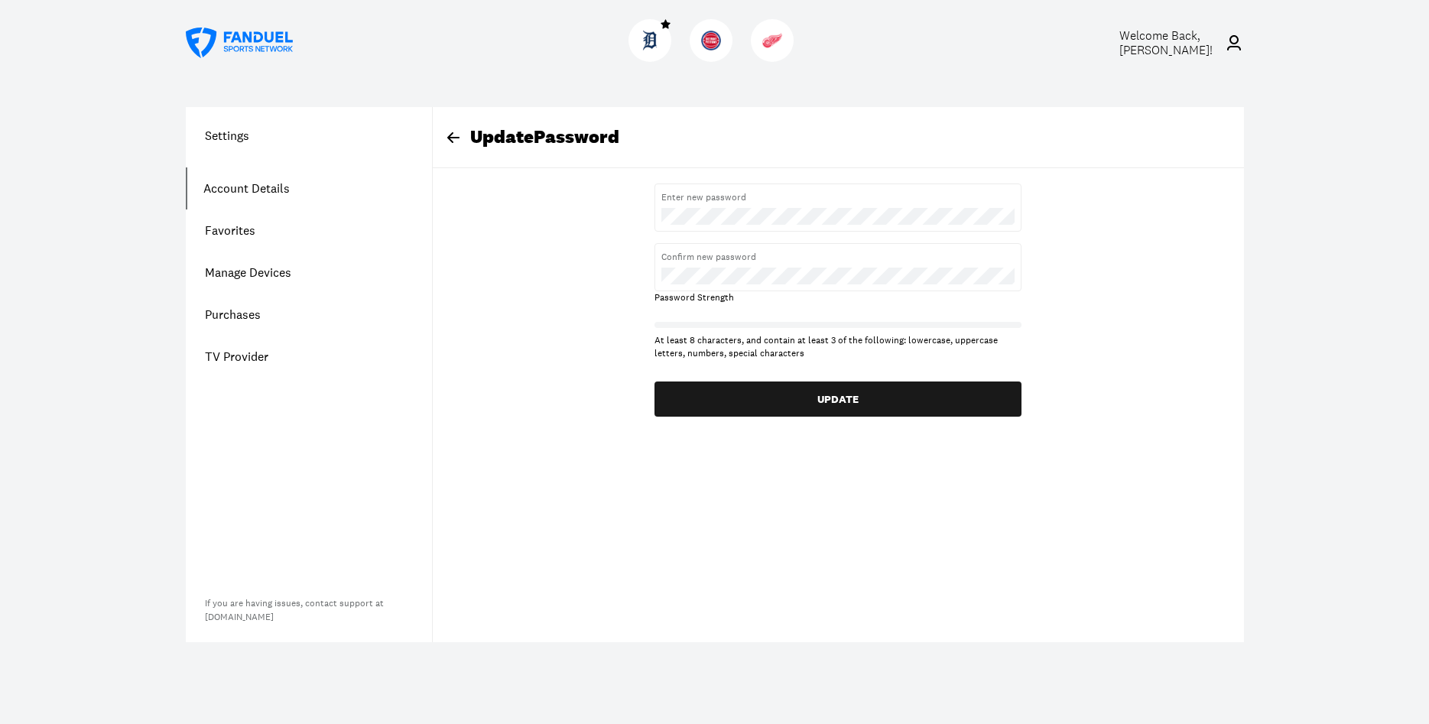
click at [1158, 407] on div "Update Password Enter new password Confirm new password Password Strength At le…" at bounding box center [838, 262] width 811 height 310
click at [236, 313] on link "Purchases" at bounding box center [309, 315] width 246 height 42
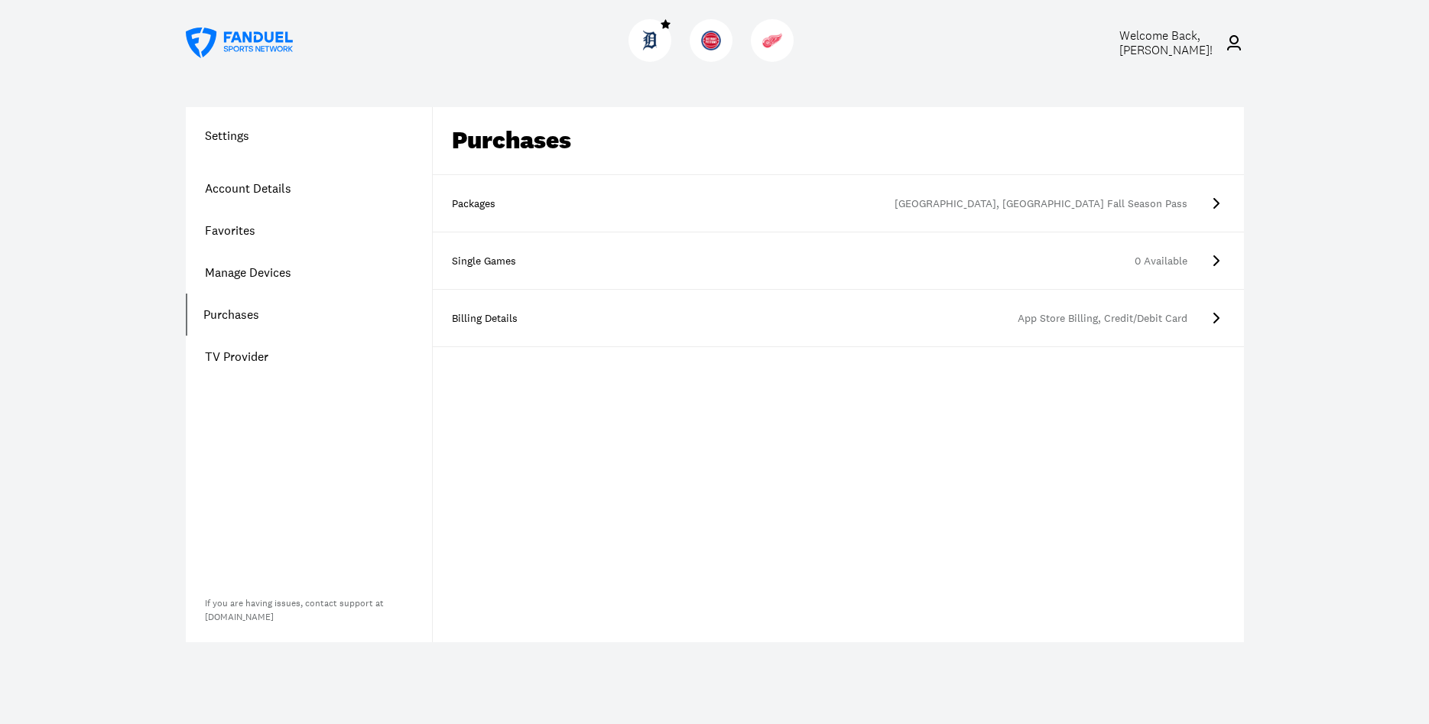
click at [260, 183] on link "Account Details" at bounding box center [309, 188] width 246 height 42
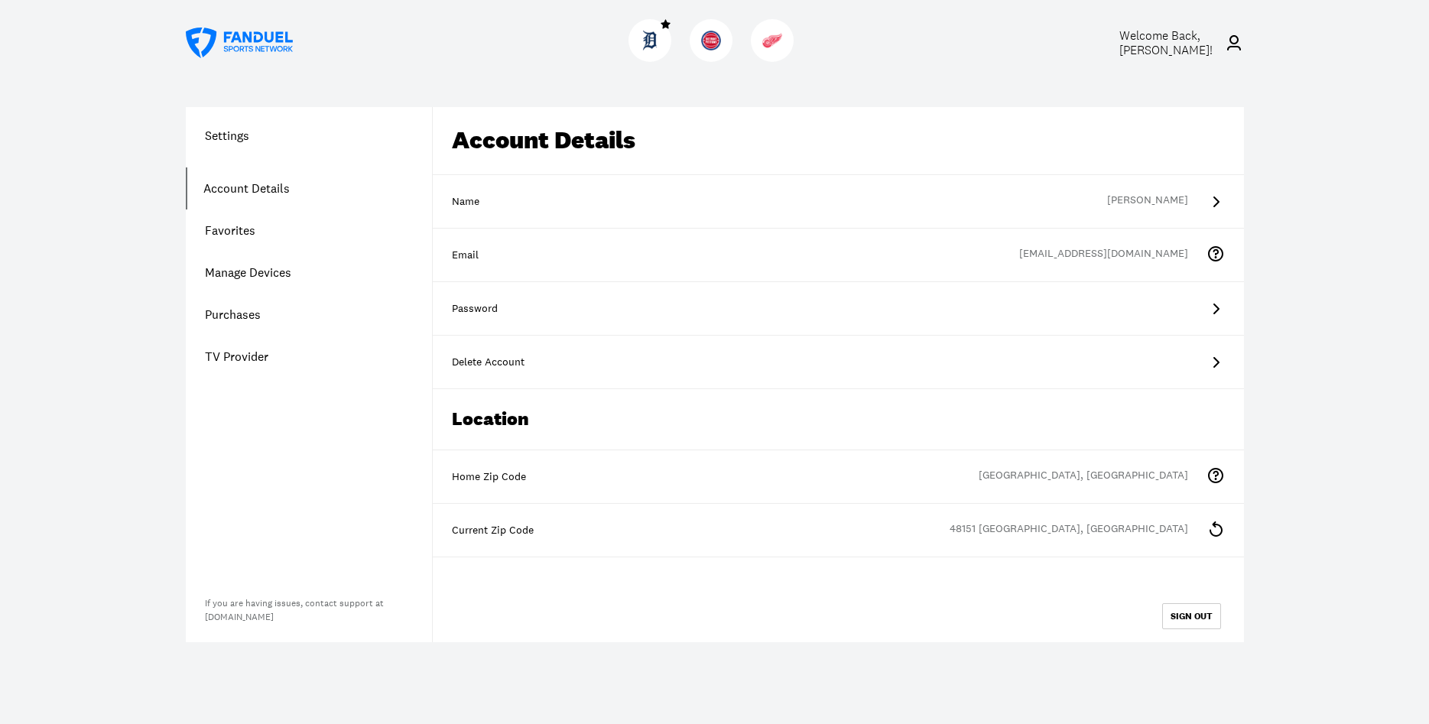
click at [1147, 48] on span "Welcome Back, [PERSON_NAME] !" at bounding box center [1166, 43] width 93 height 31
click at [1167, 31] on span "Welcome Back, [PERSON_NAME] !" at bounding box center [1166, 43] width 93 height 31
click at [1239, 41] on icon at bounding box center [1234, 42] width 14 height 15
click at [1146, 46] on span "Welcome Back, [PERSON_NAME] !" at bounding box center [1166, 43] width 93 height 31
click at [239, 224] on link "Favorites" at bounding box center [309, 231] width 246 height 42
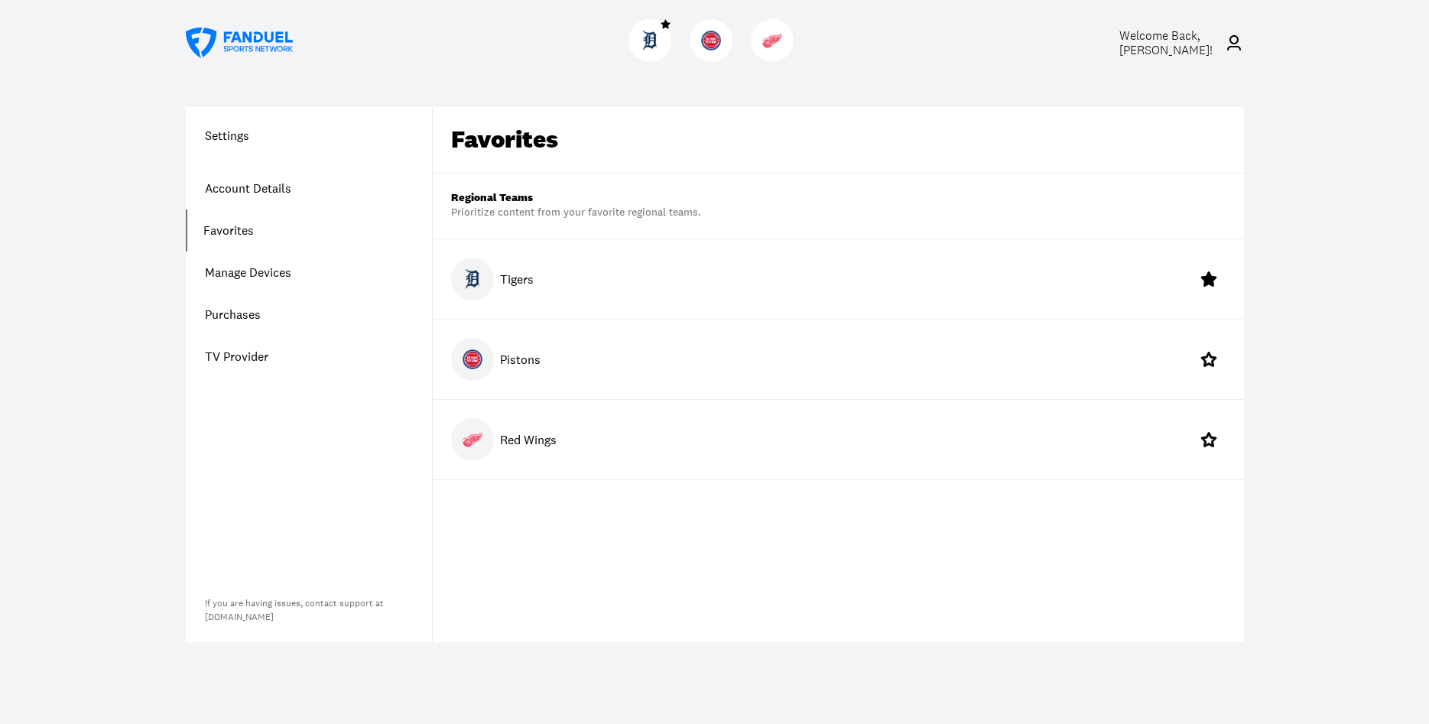
click at [248, 271] on link "Manage Devices" at bounding box center [309, 273] width 246 height 42
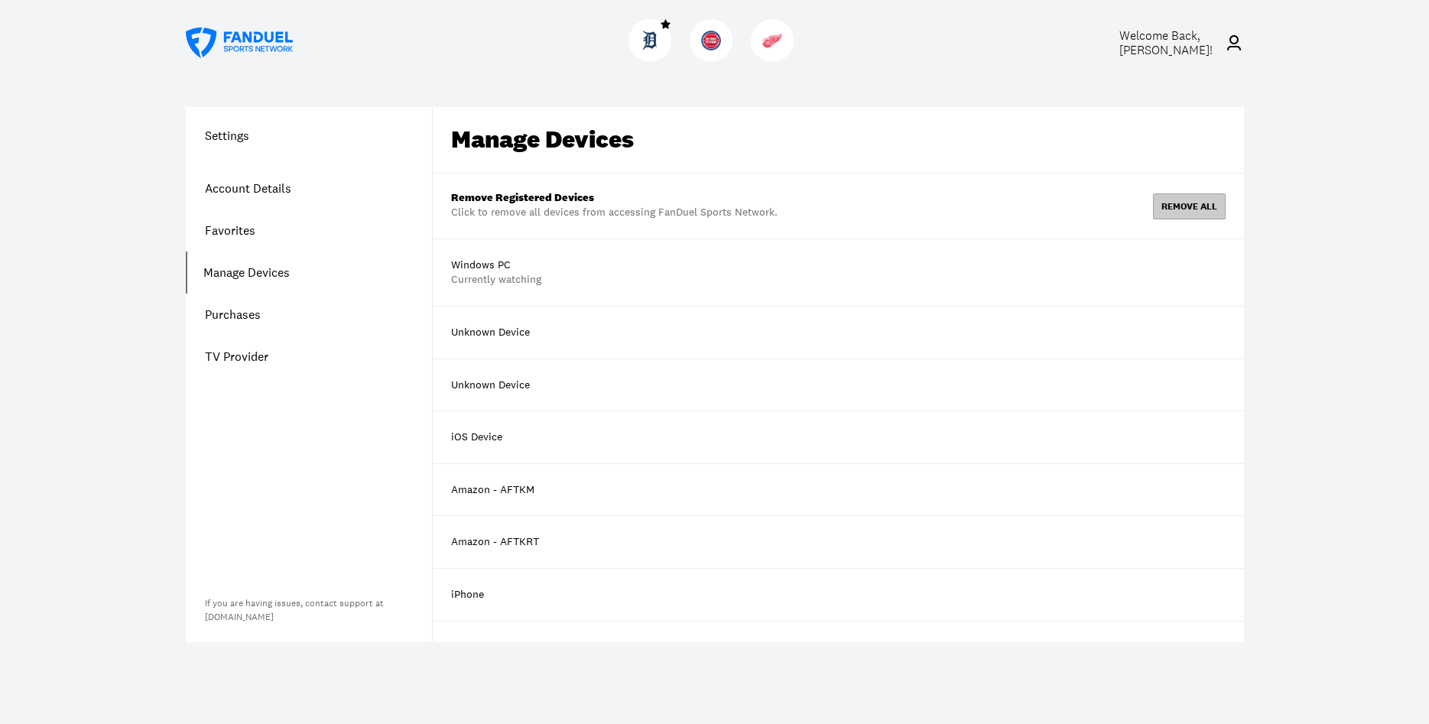
click at [1189, 206] on div "remove all" at bounding box center [1190, 206] width 56 height 9
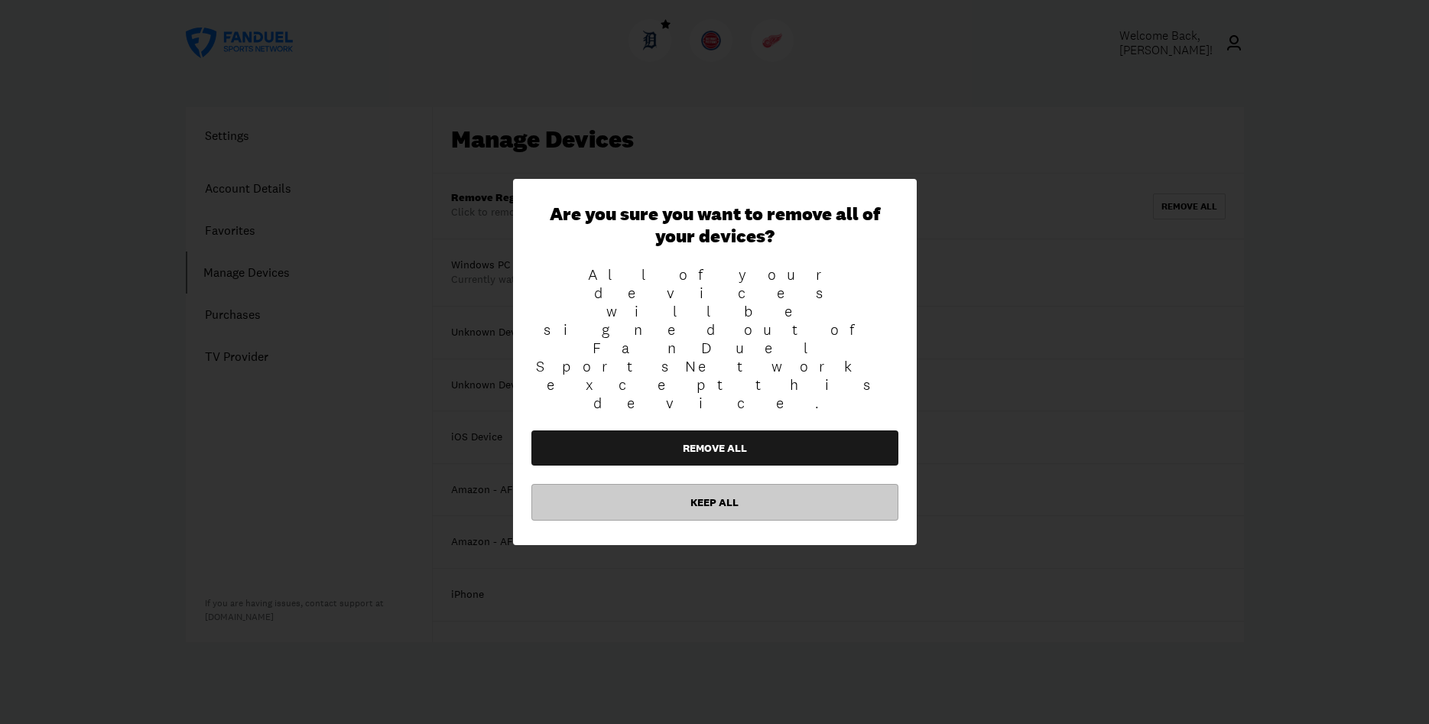
click at [722, 484] on button "Keep All" at bounding box center [714, 502] width 367 height 37
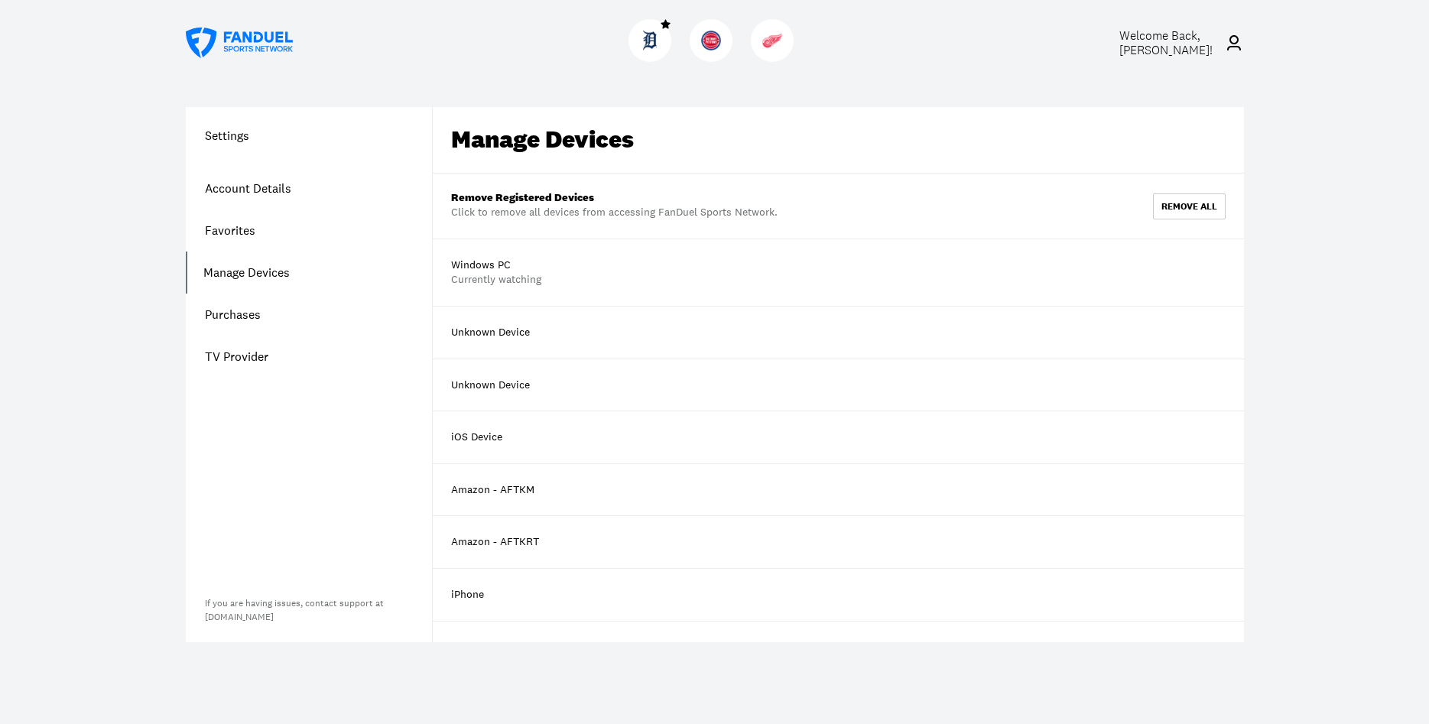
click at [260, 269] on link "Manage Devices" at bounding box center [309, 273] width 246 height 42
click at [244, 317] on link "Purchases" at bounding box center [309, 315] width 246 height 42
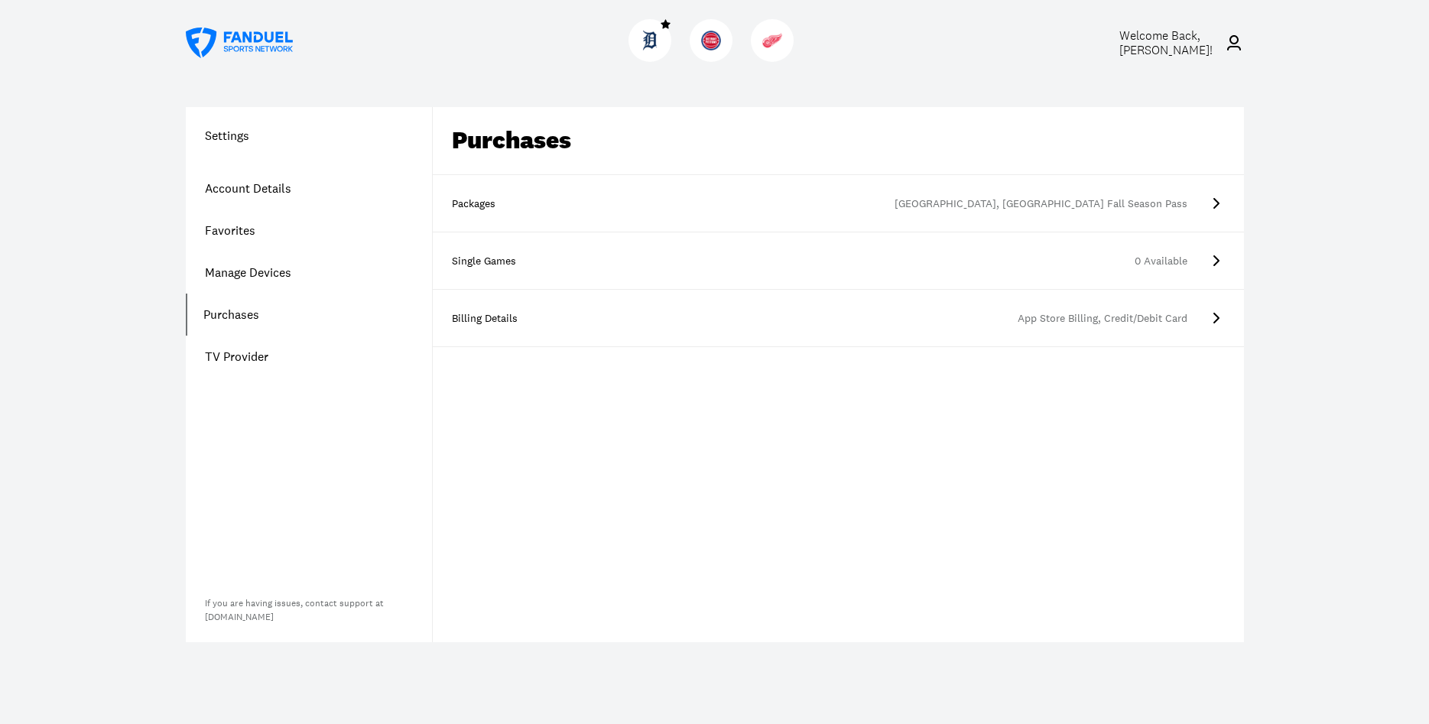
click at [489, 316] on div "Billing Details" at bounding box center [490, 318] width 76 height 15
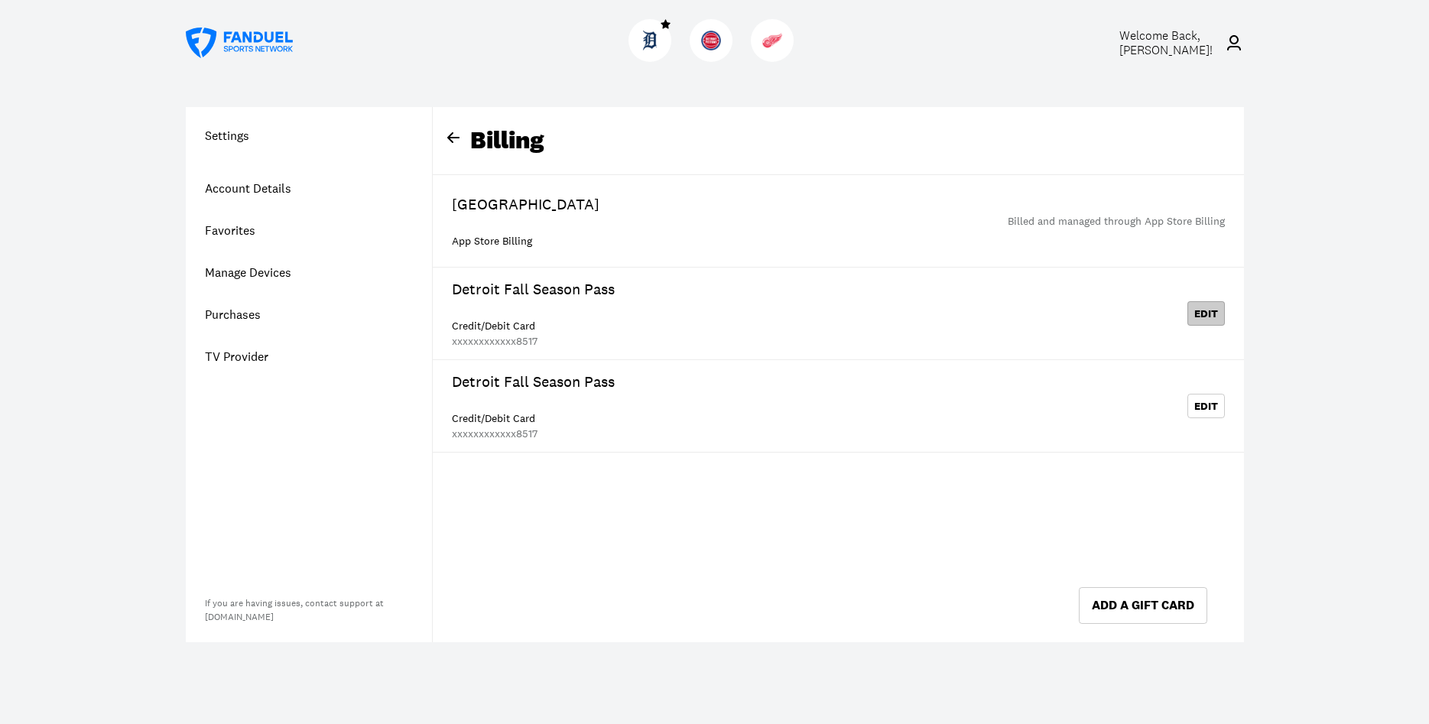
click at [1213, 314] on button "Edit" at bounding box center [1206, 313] width 37 height 24
click at [1146, 42] on span "Welcome Back, [PERSON_NAME] !" at bounding box center [1166, 43] width 93 height 31
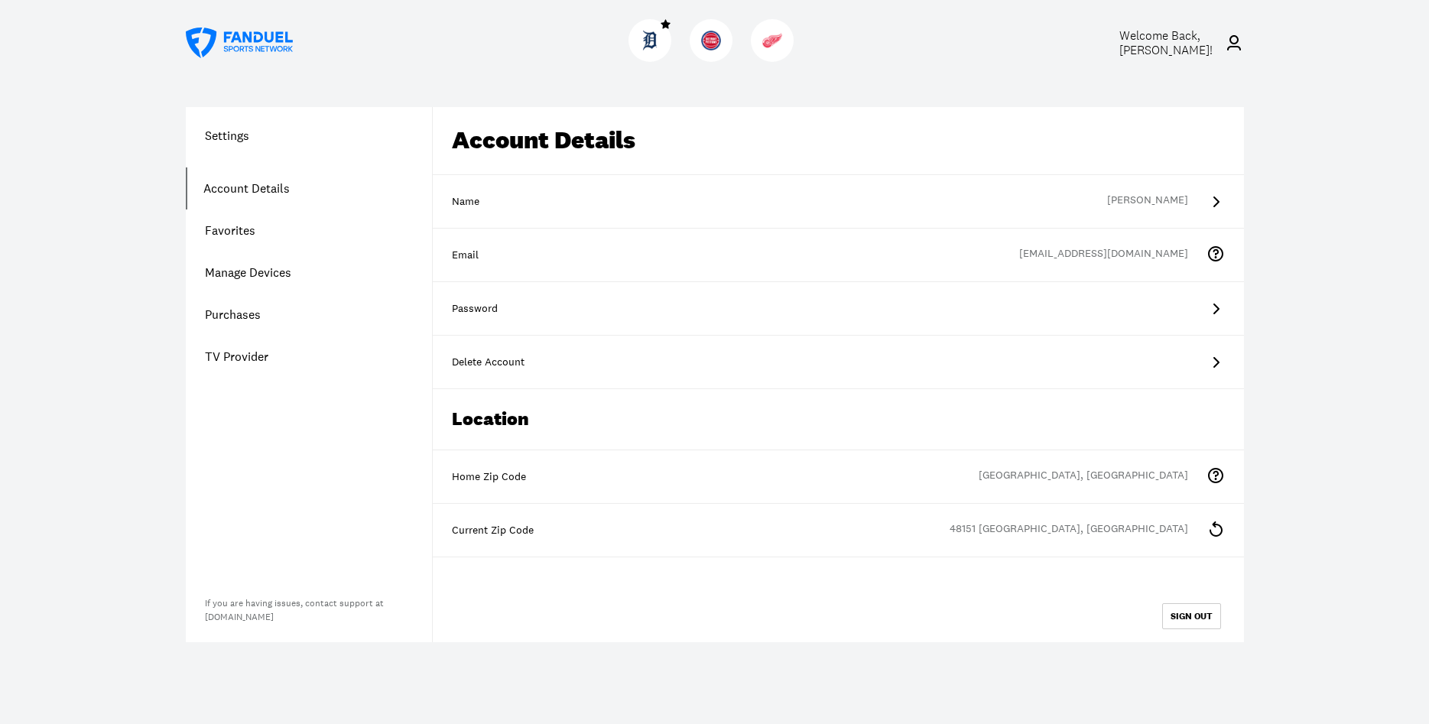
click at [1233, 37] on icon at bounding box center [1234, 43] width 18 height 18
click at [1233, 41] on icon at bounding box center [1234, 43] width 18 height 18
click at [1156, 33] on span "Welcome Back, [PERSON_NAME] !" at bounding box center [1166, 43] width 93 height 31
click at [1145, 54] on span "Welcome Back, [PERSON_NAME] !" at bounding box center [1166, 43] width 93 height 31
click at [1198, 618] on button "SIGN OUT" at bounding box center [1191, 616] width 59 height 26
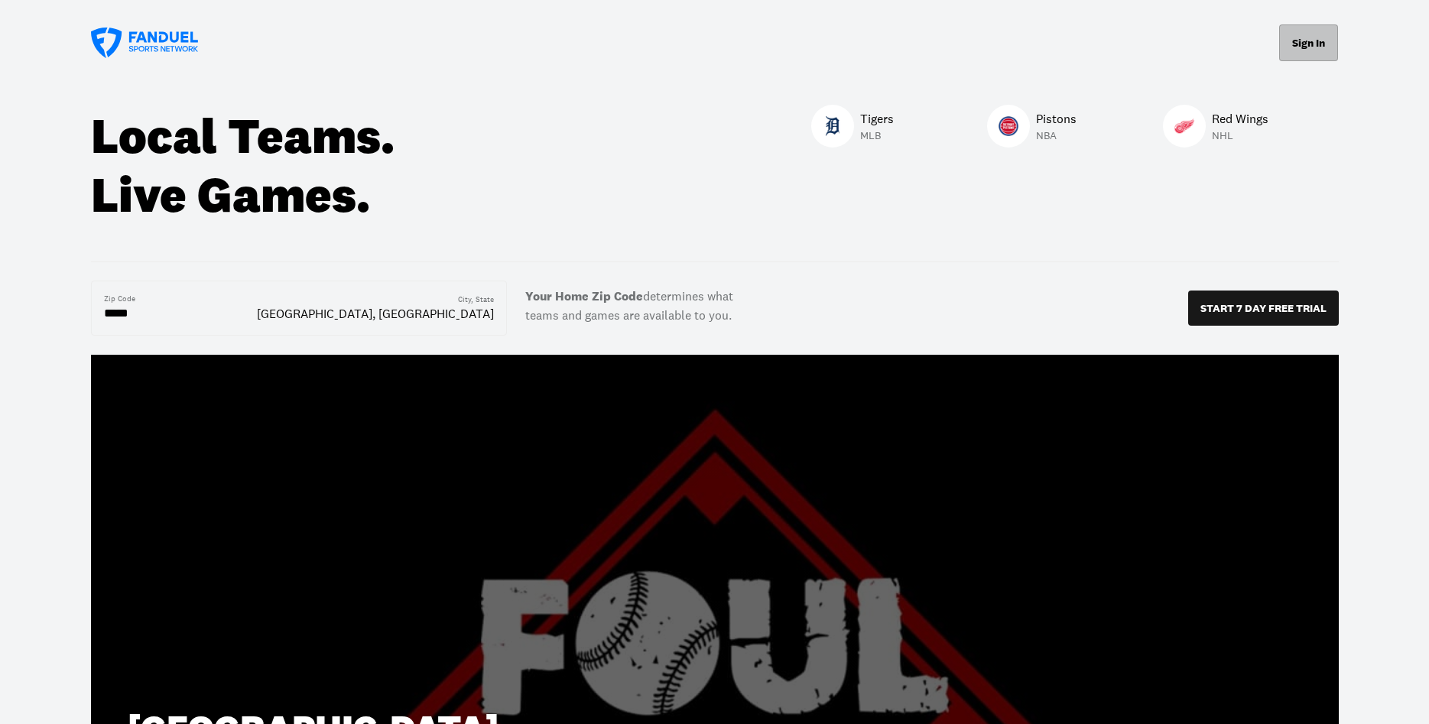
click at [1301, 48] on button "Sign In" at bounding box center [1308, 42] width 59 height 37
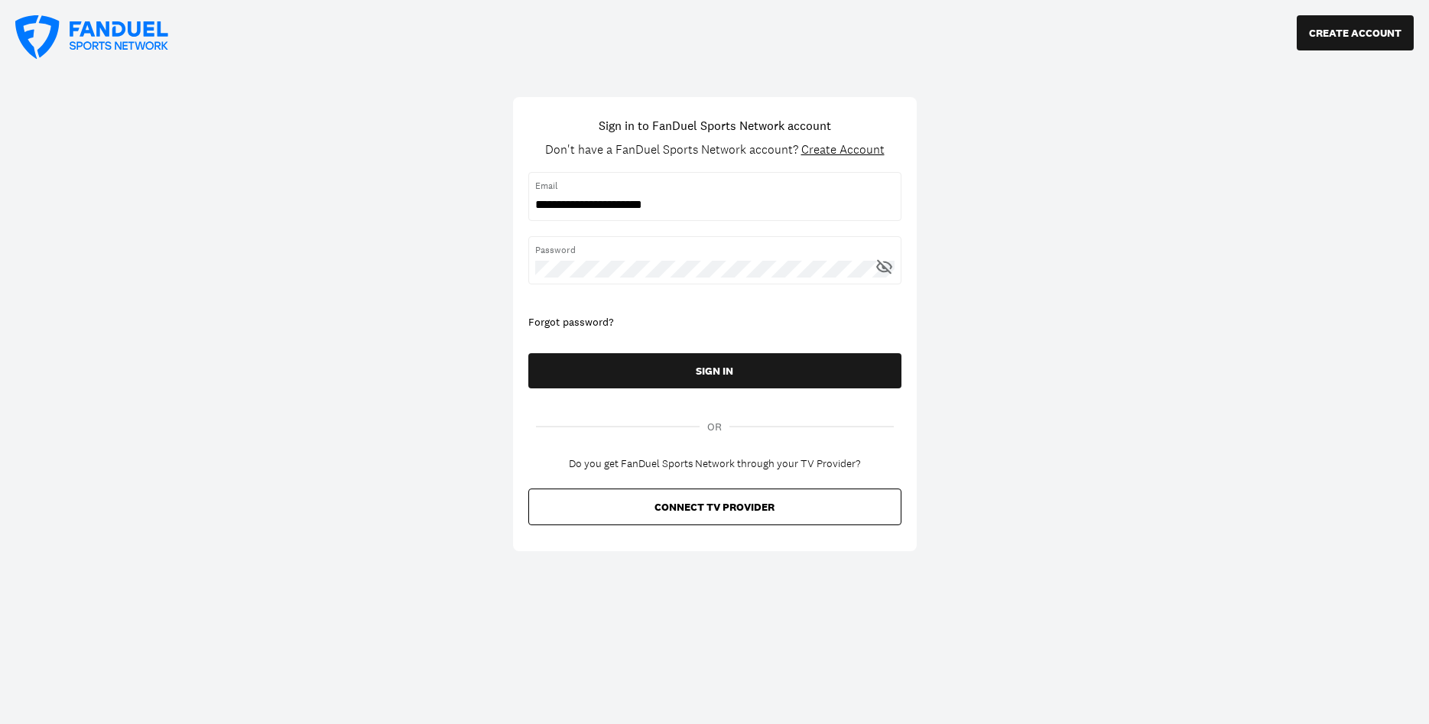
type input "**********"
click at [548, 260] on div "Password" at bounding box center [714, 260] width 373 height 48
click at [693, 359] on button "SIGN IN" at bounding box center [714, 370] width 373 height 35
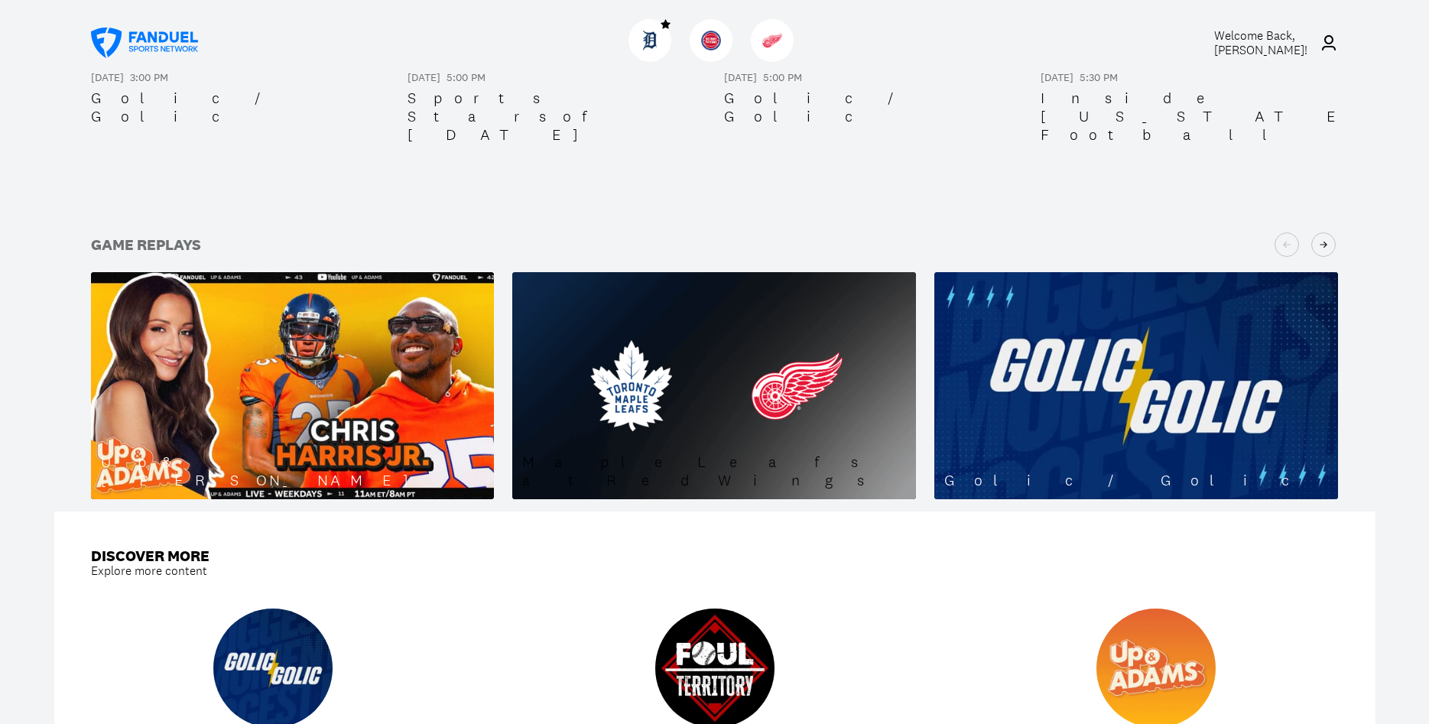
scroll to position [1092, 0]
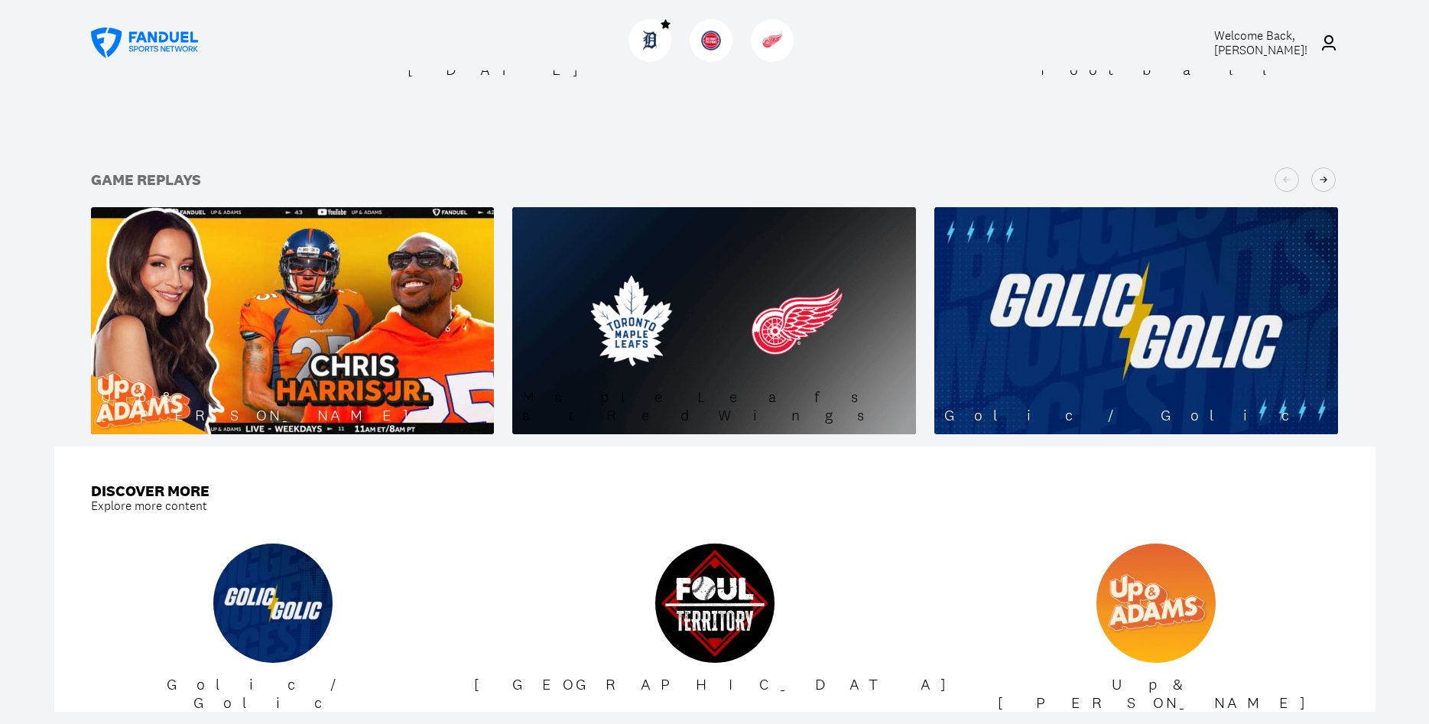
click at [694, 231] on img at bounding box center [714, 320] width 404 height 227
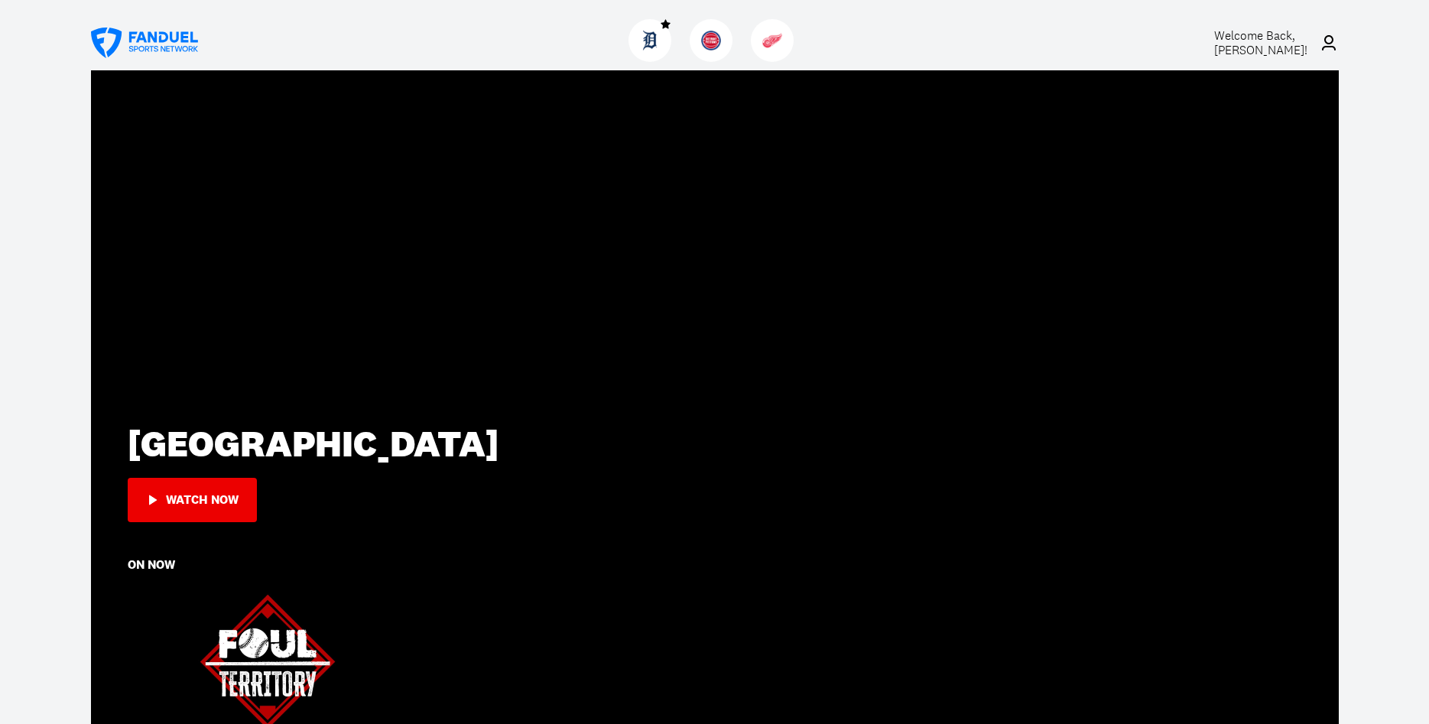
click at [1247, 37] on span "Welcome Back, [PERSON_NAME] !" at bounding box center [1260, 43] width 93 height 31
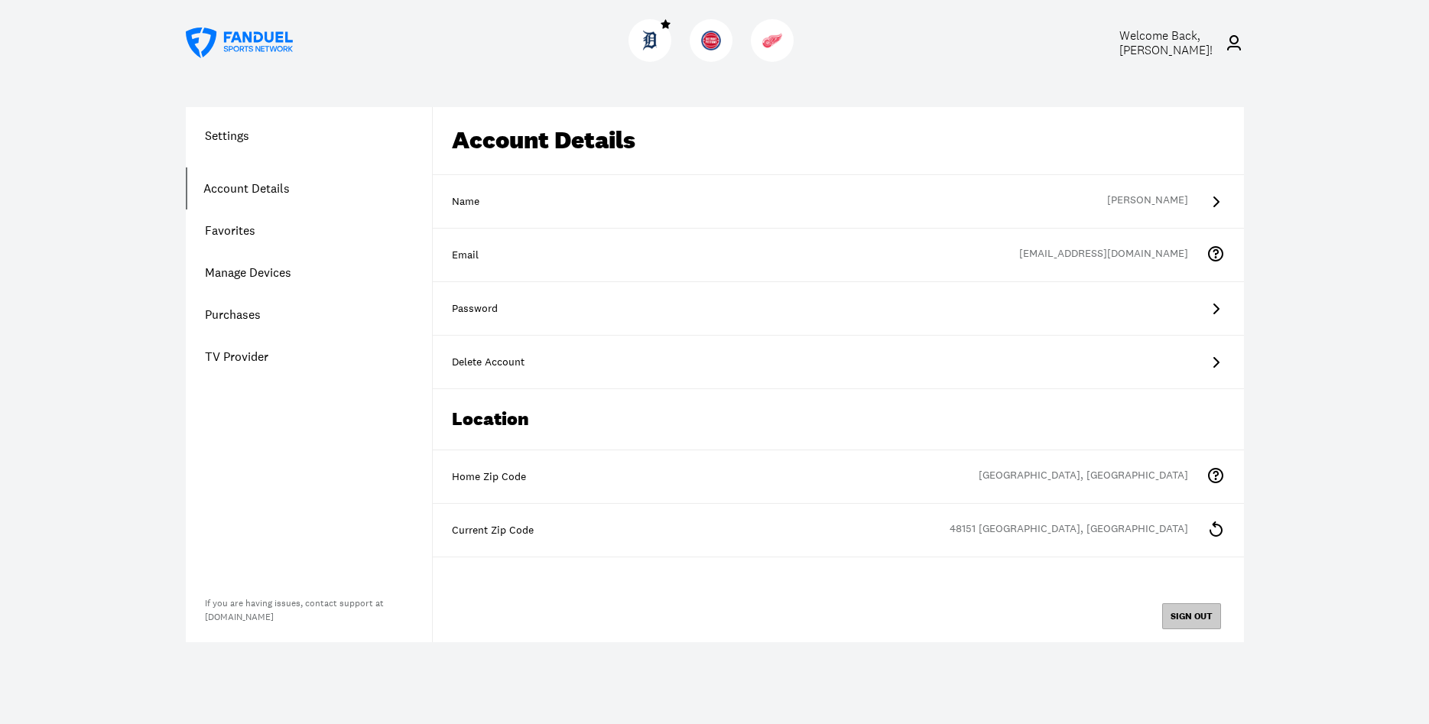
click at [1195, 614] on button "SIGN OUT" at bounding box center [1191, 616] width 59 height 26
